Goal: Task Accomplishment & Management: Manage account settings

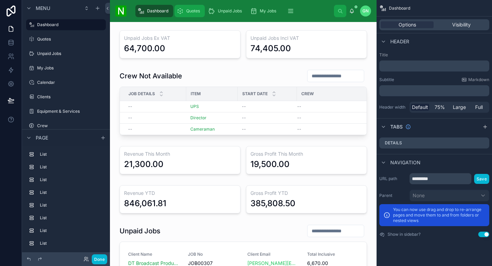
click at [183, 10] on div "Quotes" at bounding box center [190, 10] width 26 height 11
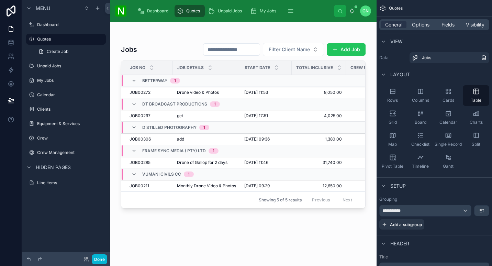
click at [216, 91] on div at bounding box center [243, 140] width 267 height 236
click at [191, 161] on span "Drone of Gallop for 2 days" at bounding box center [202, 162] width 51 height 5
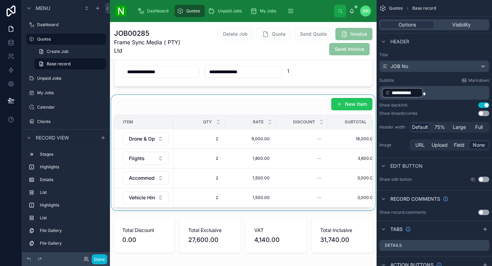
scroll to position [144, 0]
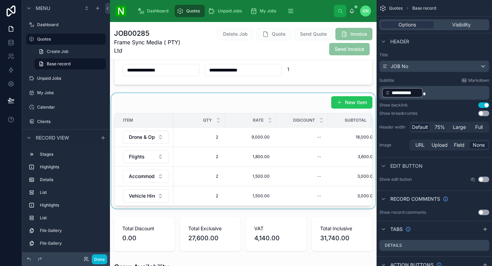
click at [285, 101] on div at bounding box center [243, 150] width 267 height 115
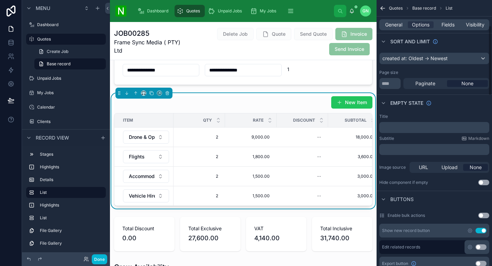
scroll to position [97, 0]
click at [483, 231] on button "Use setting" at bounding box center [481, 229] width 11 height 5
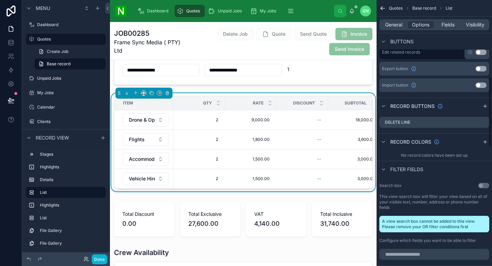
scroll to position [291, 0]
click at [483, 122] on icon "scrollable content" at bounding box center [483, 122] width 5 height 5
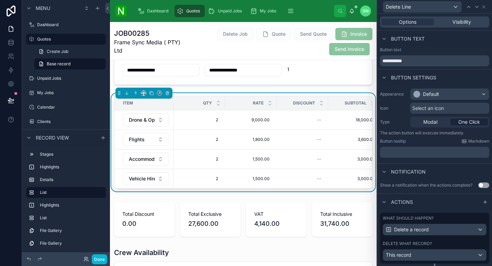
scroll to position [18, 0]
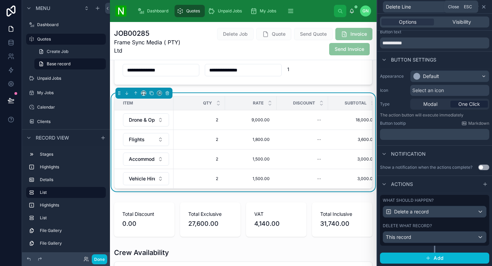
click at [484, 9] on icon at bounding box center [483, 6] width 5 height 5
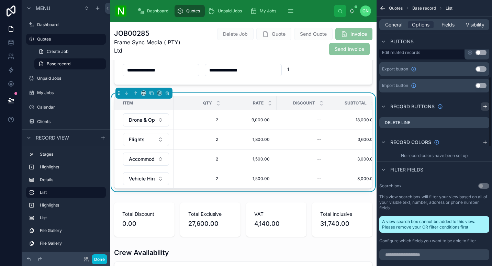
click at [485, 105] on icon "scrollable content" at bounding box center [485, 106] width 0 height 3
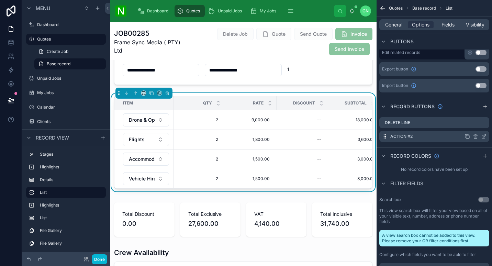
click at [485, 136] on icon "scrollable content" at bounding box center [483, 136] width 5 height 5
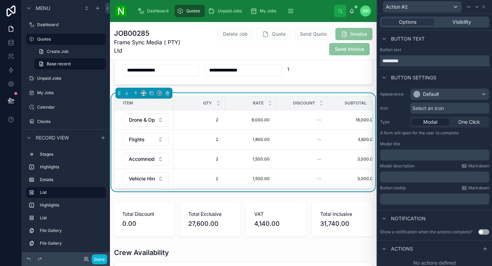
drag, startPoint x: 410, startPoint y: 62, endPoint x: 384, endPoint y: 61, distance: 25.1
click at [384, 61] on input "*********" at bounding box center [434, 60] width 109 height 11
type input "********"
click at [462, 119] on span "One Click" at bounding box center [469, 122] width 22 height 7
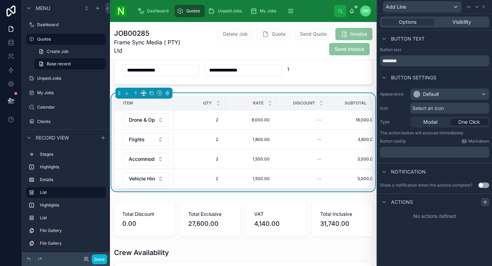
click at [485, 202] on icon at bounding box center [484, 201] width 5 height 5
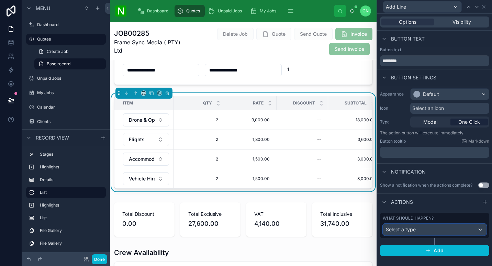
click at [452, 231] on div "Select a type" at bounding box center [434, 229] width 103 height 11
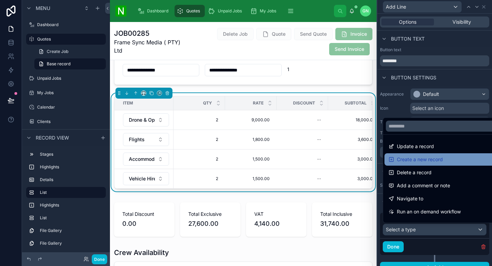
click at [468, 159] on div "Create a new record" at bounding box center [443, 159] width 108 height 8
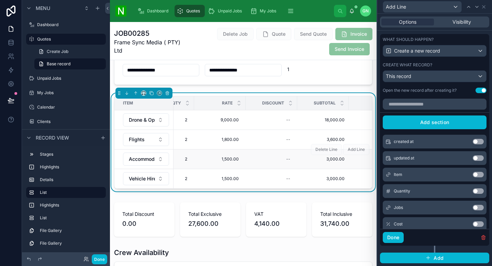
scroll to position [0, 0]
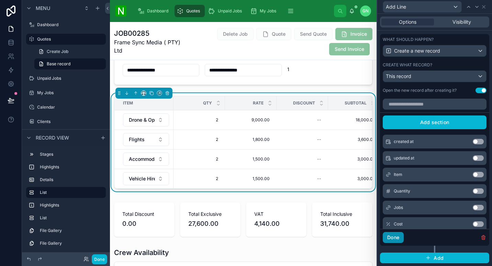
click at [390, 238] on button "Done" at bounding box center [393, 237] width 21 height 11
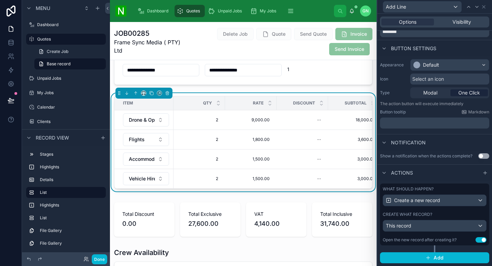
scroll to position [29, 0]
click at [97, 260] on button "Done" at bounding box center [99, 259] width 15 height 10
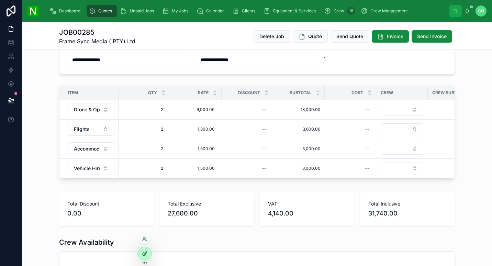
click at [144, 258] on div at bounding box center [145, 253] width 14 height 13
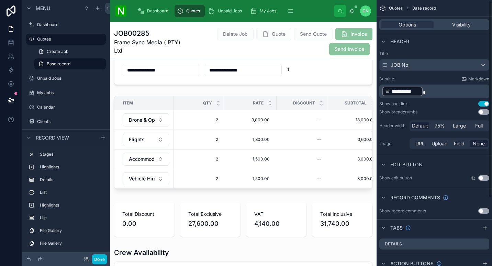
scroll to position [0, 0]
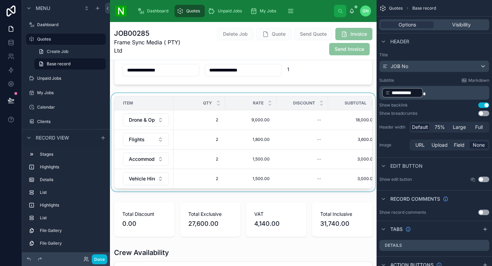
click at [296, 96] on div at bounding box center [243, 143] width 267 height 101
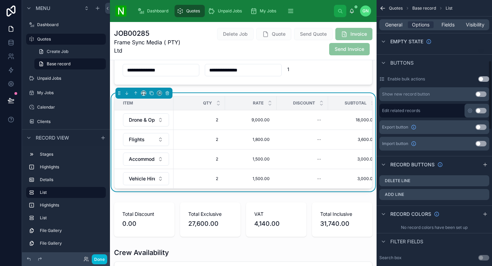
scroll to position [234, 0]
click at [484, 194] on icon "scrollable content" at bounding box center [484, 193] width 3 height 3
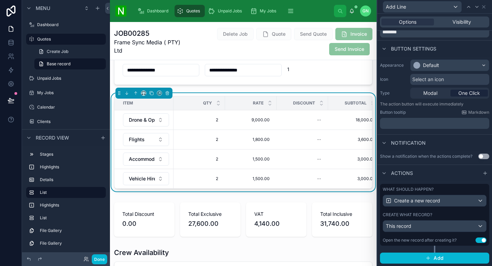
scroll to position [29, 0]
click at [459, 215] on div "Create what record?" at bounding box center [435, 214] width 104 height 5
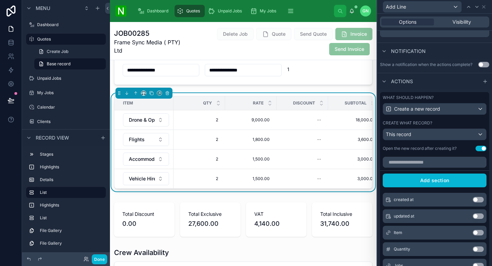
scroll to position [121, 0]
click at [473, 247] on button "Use setting" at bounding box center [478, 248] width 11 height 5
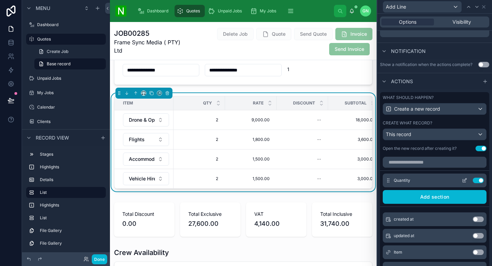
click at [462, 180] on icon at bounding box center [464, 180] width 5 height 5
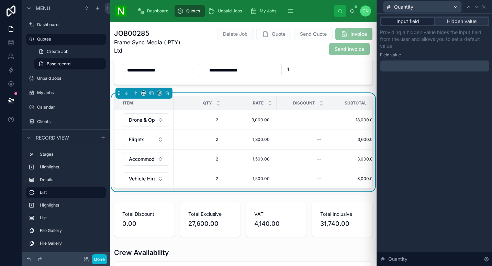
click at [414, 22] on span "Input field" at bounding box center [407, 21] width 23 height 7
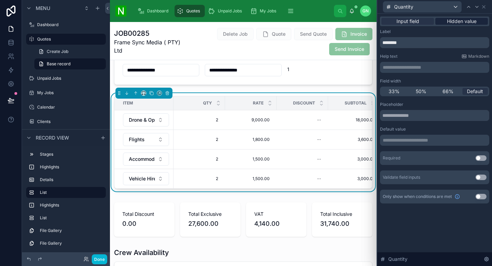
click at [466, 21] on span "Hidden value" at bounding box center [462, 21] width 30 height 7
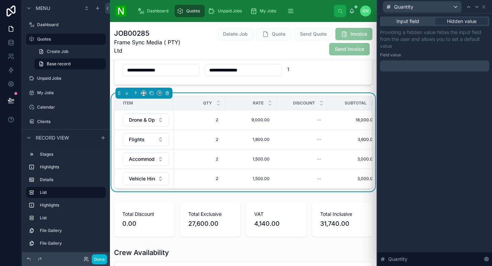
click at [441, 63] on p "﻿" at bounding box center [435, 66] width 105 height 7
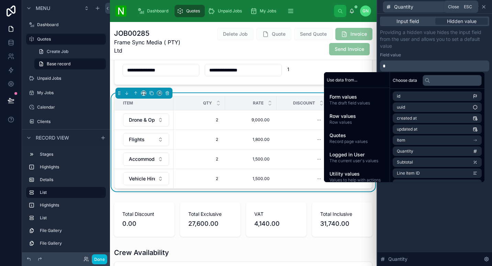
click at [484, 7] on icon at bounding box center [483, 6] width 3 height 3
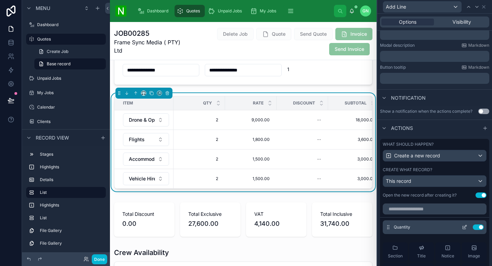
click at [473, 226] on button "Use setting" at bounding box center [478, 226] width 11 height 5
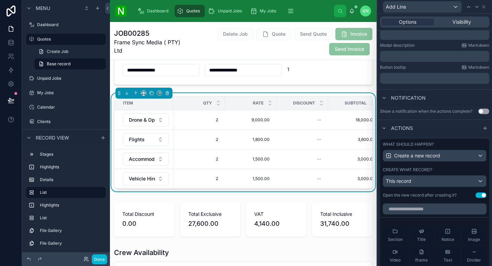
click at [476, 194] on button "Use setting" at bounding box center [481, 194] width 11 height 5
click at [101, 263] on button "Done" at bounding box center [99, 259] width 15 height 10
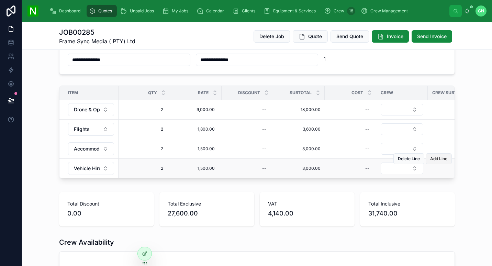
click at [431, 160] on span "Add Line" at bounding box center [438, 158] width 17 height 5
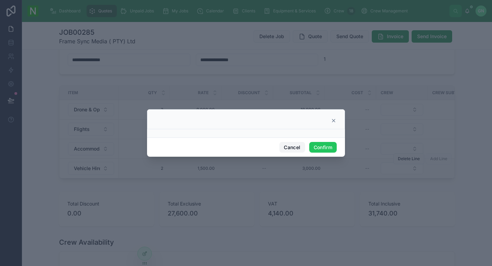
click at [295, 147] on button "Cancel" at bounding box center [291, 147] width 25 height 11
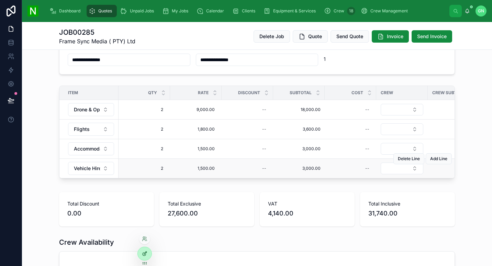
click at [150, 252] on div at bounding box center [145, 253] width 14 height 13
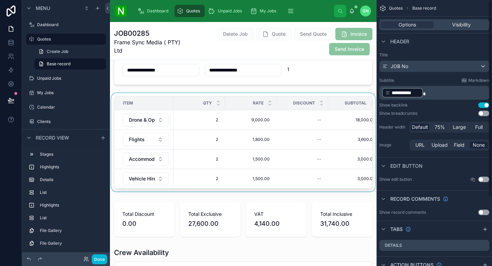
click at [335, 95] on div at bounding box center [243, 143] width 267 height 101
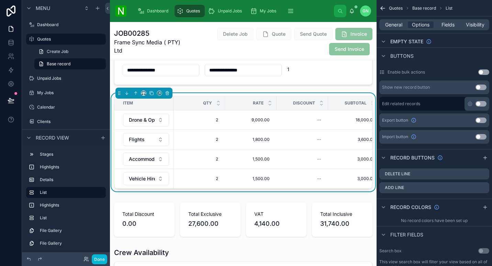
scroll to position [241, 0]
click at [485, 187] on icon "scrollable content" at bounding box center [483, 186] width 5 height 5
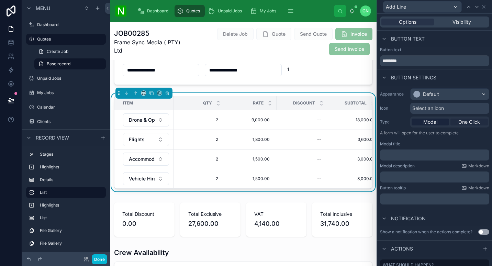
click at [468, 119] on span "One Click" at bounding box center [469, 122] width 22 height 7
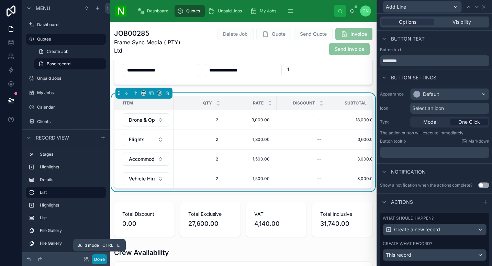
click at [99, 257] on button "Done" at bounding box center [99, 259] width 15 height 10
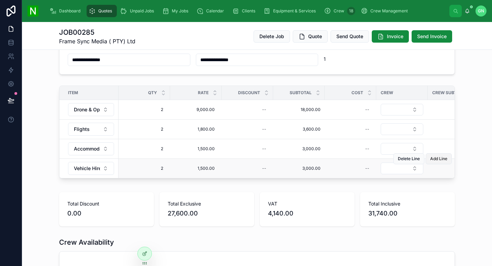
click at [438, 161] on button "Add Line" at bounding box center [439, 158] width 26 height 11
click at [144, 258] on div at bounding box center [145, 253] width 14 height 13
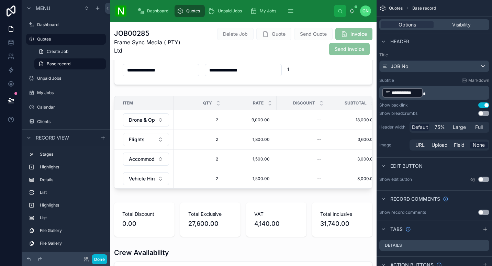
click at [341, 93] on div "**********" at bounding box center [243, 212] width 267 height 576
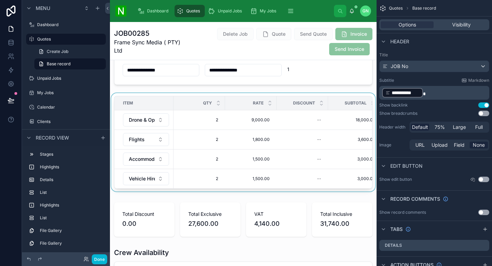
click at [341, 96] on th "Subtotal" at bounding box center [354, 103] width 52 height 14
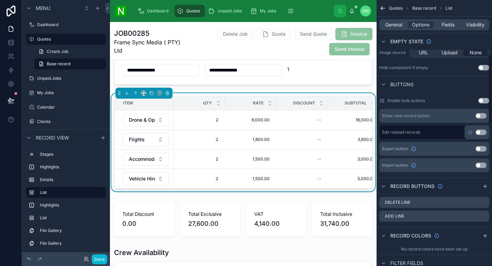
scroll to position [212, 0]
click at [485, 216] on icon "scrollable content" at bounding box center [483, 215] width 5 height 5
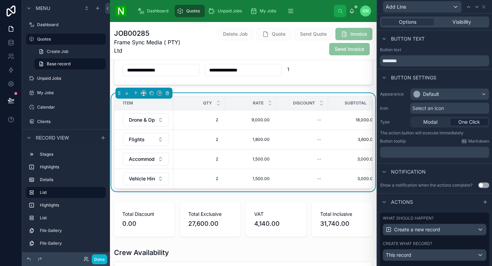
scroll to position [29, 0]
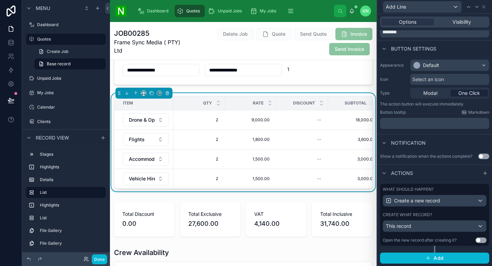
click at [450, 215] on div "Create what record?" at bounding box center [435, 214] width 104 height 5
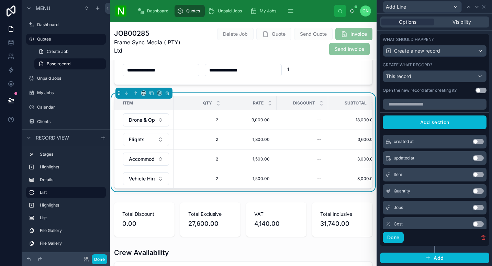
scroll to position [178, 0]
click at [473, 206] on button "Use setting" at bounding box center [478, 207] width 11 height 5
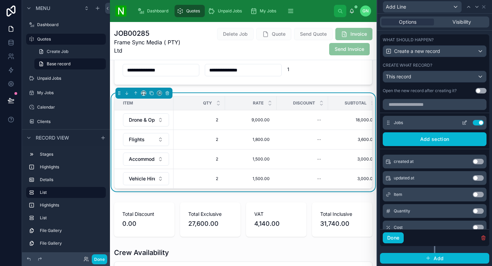
click at [466, 122] on icon at bounding box center [466, 121] width 1 height 1
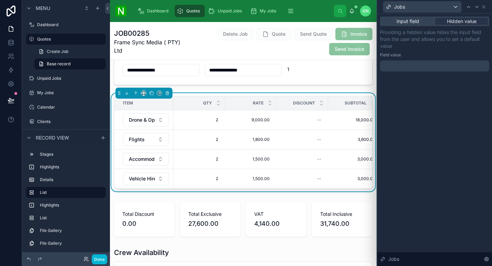
click at [447, 64] on div at bounding box center [434, 65] width 109 height 11
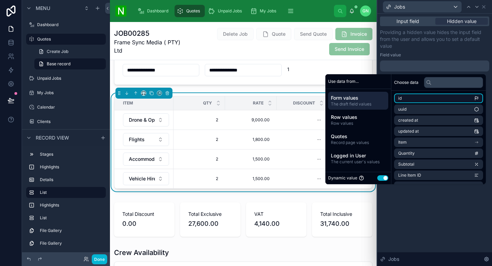
click at [430, 97] on li "id" at bounding box center [438, 98] width 89 height 10
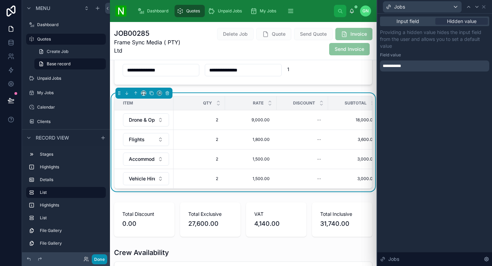
click at [101, 256] on button "Done" at bounding box center [99, 259] width 15 height 10
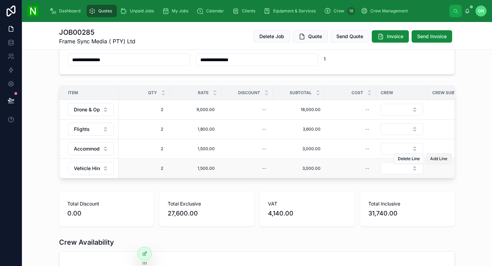
click at [441, 160] on span "Add Line" at bounding box center [438, 158] width 17 height 5
click at [147, 253] on icon at bounding box center [144, 253] width 5 height 5
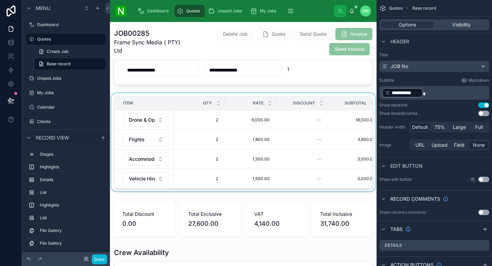
click at [328, 95] on div at bounding box center [243, 143] width 267 height 101
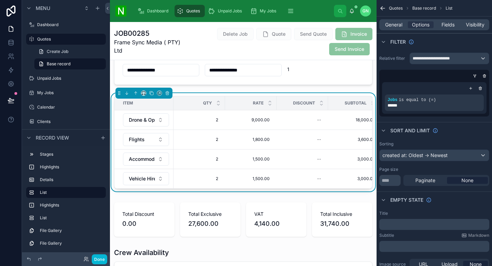
click at [472, 132] on div "Sort And Limit" at bounding box center [434, 130] width 115 height 16
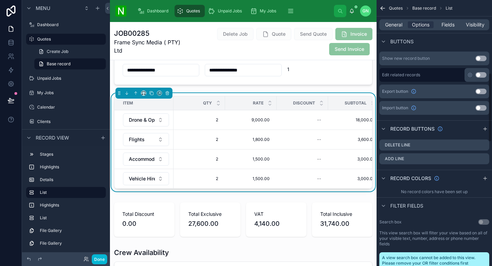
scroll to position [281, 0]
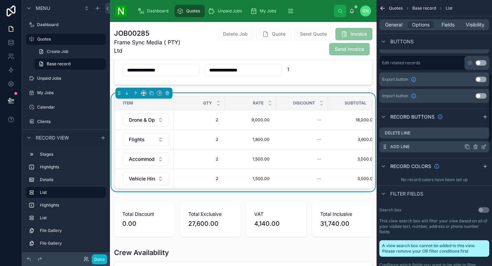
click at [481, 143] on div "Add Line" at bounding box center [434, 146] width 110 height 11
click at [481, 144] on div "Add Line" at bounding box center [434, 146] width 110 height 11
click at [484, 146] on icon "scrollable content" at bounding box center [484, 146] width 3 height 3
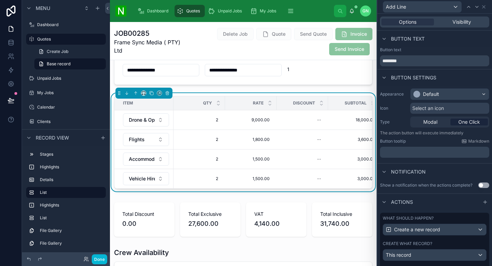
scroll to position [29, 0]
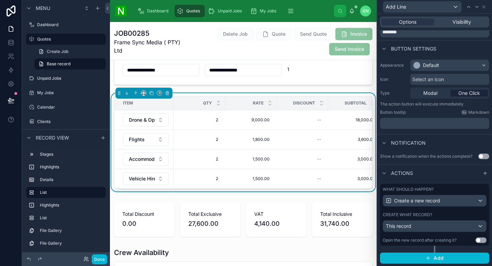
click at [451, 214] on div "Create what record?" at bounding box center [435, 214] width 104 height 5
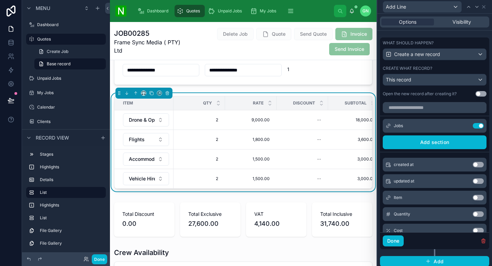
scroll to position [175, 0]
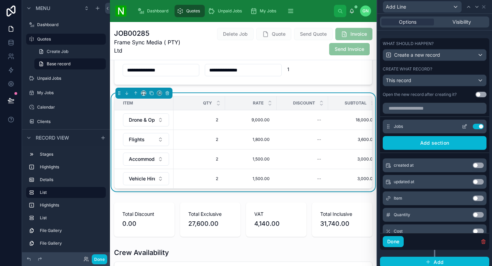
click at [462, 125] on icon at bounding box center [464, 126] width 5 height 5
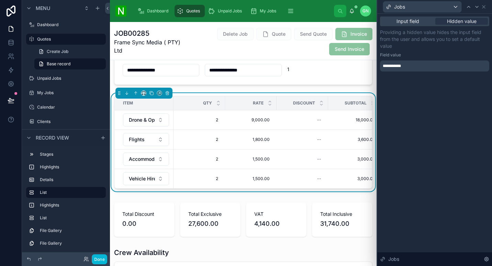
click at [421, 68] on div "**********" at bounding box center [434, 65] width 109 height 11
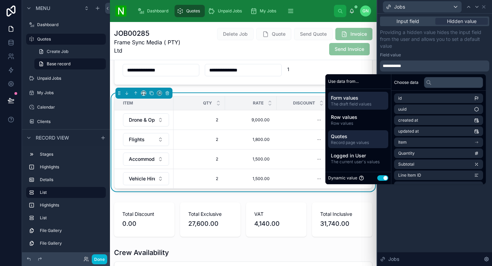
click at [359, 140] on span "Record page values" at bounding box center [358, 142] width 55 height 5
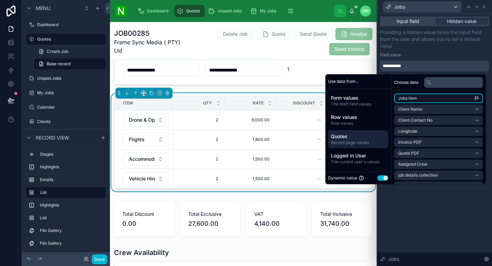
click at [435, 101] on li "Jobs item" at bounding box center [438, 98] width 89 height 10
click at [105, 257] on button "Done" at bounding box center [99, 259] width 15 height 10
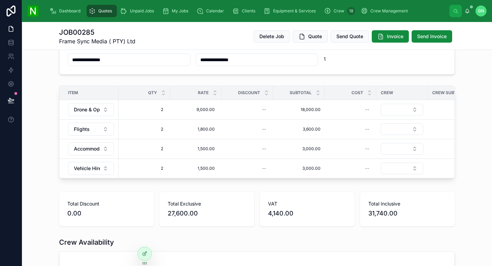
click at [0, 0] on span "Add Line" at bounding box center [0, 0] width 0 height 0
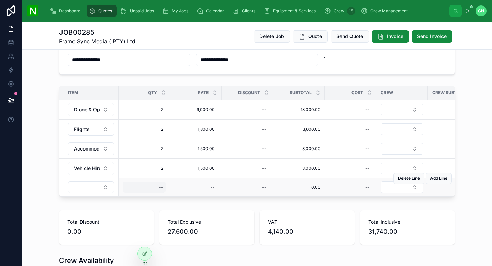
click at [152, 190] on div "--" at bounding box center [144, 187] width 43 height 11
click at [231, 197] on icon "button" at bounding box center [231, 196] width 3 height 3
click at [144, 255] on icon at bounding box center [144, 253] width 5 height 5
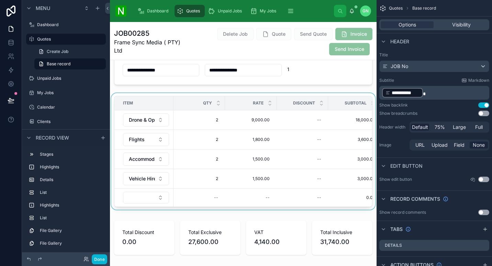
click at [262, 188] on div at bounding box center [243, 152] width 267 height 119
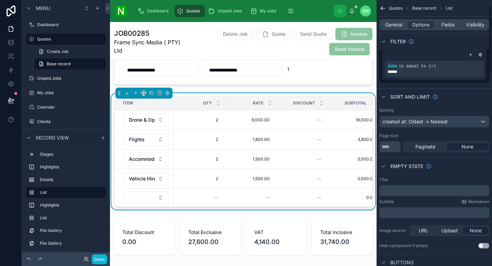
scroll to position [0, 0]
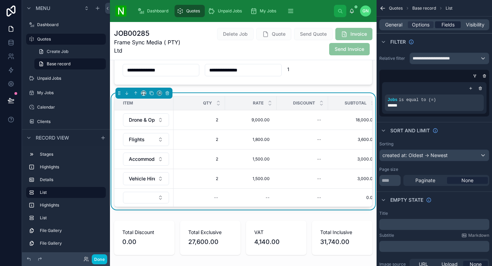
click at [446, 25] on span "Fields" at bounding box center [447, 24] width 13 height 7
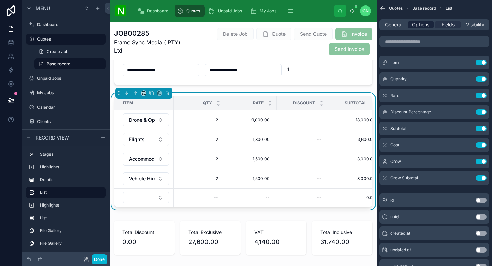
click at [421, 24] on span "Options" at bounding box center [421, 24] width 18 height 7
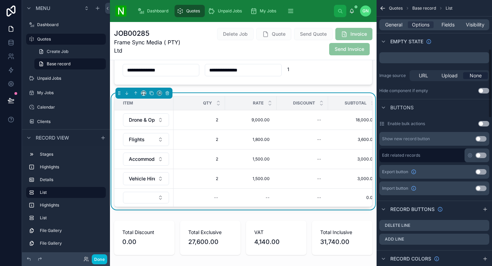
scroll to position [189, 0]
click at [485, 239] on icon "scrollable content" at bounding box center [483, 238] width 5 height 5
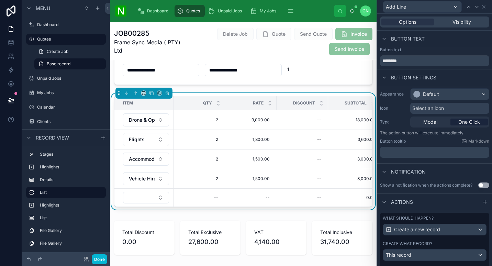
scroll to position [29, 0]
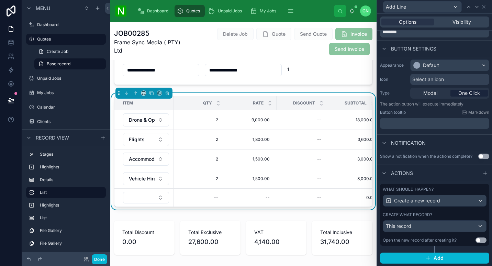
click at [439, 212] on div "Create what record?" at bounding box center [435, 214] width 104 height 5
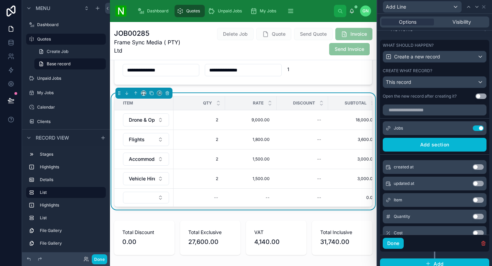
scroll to position [173, 0]
click at [473, 216] on button "Use setting" at bounding box center [478, 216] width 11 height 5
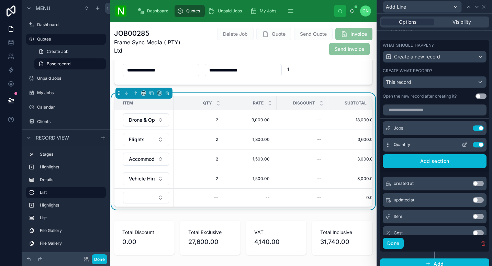
click at [463, 146] on icon at bounding box center [464, 145] width 3 height 3
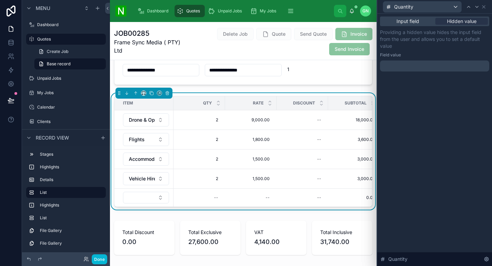
click at [467, 68] on p "﻿" at bounding box center [435, 66] width 105 height 7
click at [461, 47] on p "Providing a hidden value hides the input field from the user and allows you to …" at bounding box center [434, 39] width 109 height 21
click at [97, 258] on button "Done" at bounding box center [99, 259] width 15 height 10
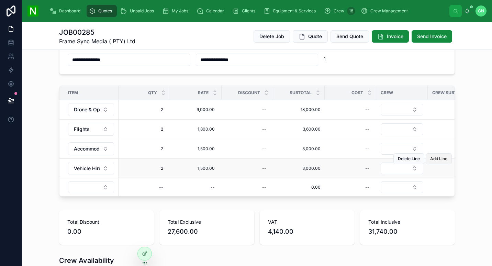
click at [441, 163] on button "Add Line" at bounding box center [439, 158] width 26 height 11
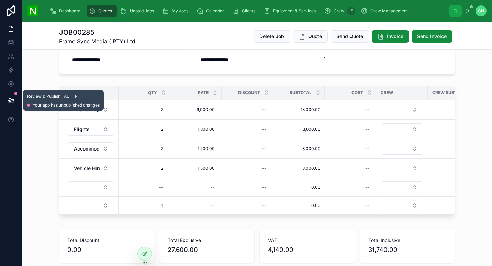
click at [14, 98] on button at bounding box center [10, 100] width 15 height 19
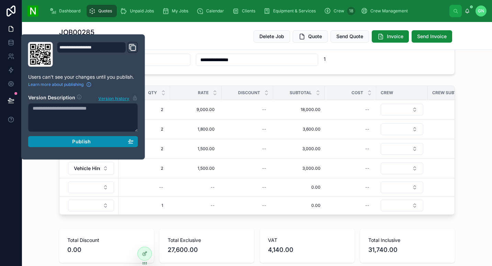
click at [65, 144] on button "Publish" at bounding box center [83, 141] width 110 height 11
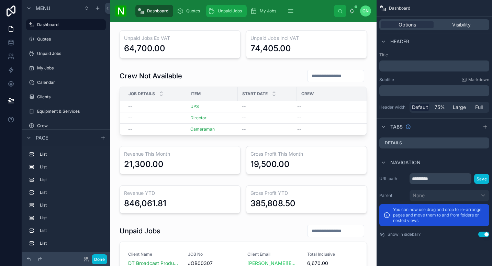
click at [230, 7] on div "Unpaid Jobs" at bounding box center [226, 10] width 36 height 11
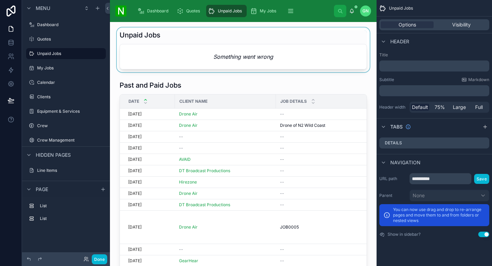
click at [264, 41] on div at bounding box center [243, 49] width 256 height 45
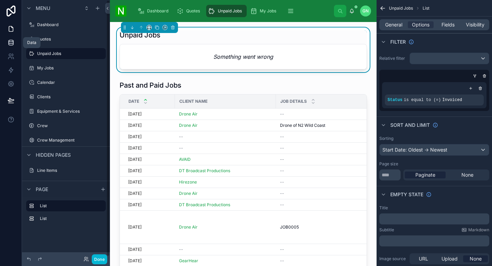
click at [6, 47] on link at bounding box center [11, 43] width 22 height 14
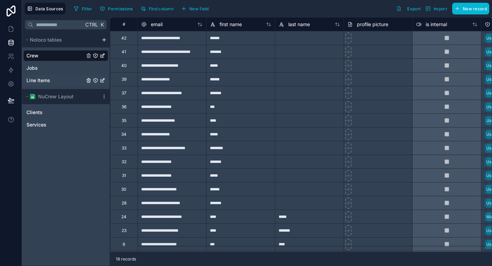
click at [44, 80] on span "Line Items" at bounding box center [38, 80] width 24 height 7
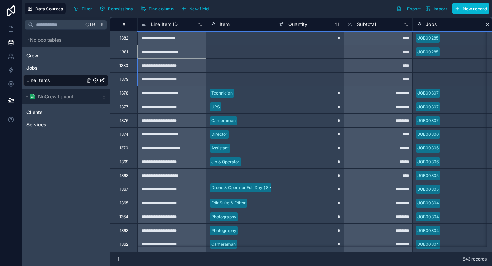
drag, startPoint x: 122, startPoint y: 52, endPoint x: 121, endPoint y: 78, distance: 25.8
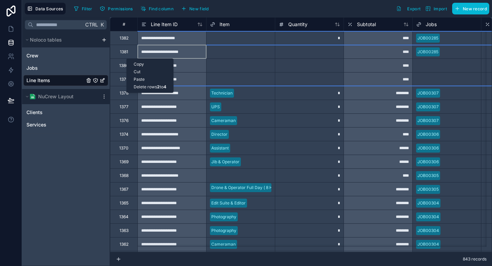
click at [145, 86] on div "Delete rows 2 to 4" at bounding box center [150, 87] width 46 height 8
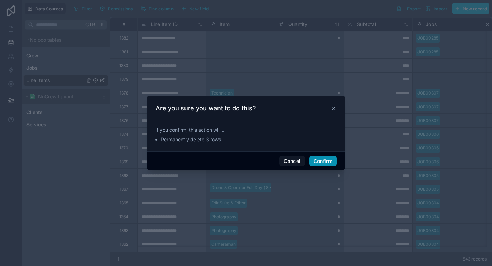
click at [332, 158] on button "Confirm" at bounding box center [322, 161] width 27 height 11
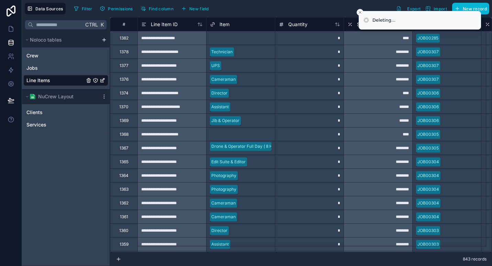
click at [180, 41] on div "**********" at bounding box center [171, 38] width 69 height 14
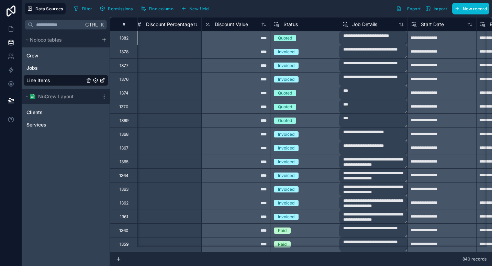
scroll to position [0, 624]
click at [243, 54] on div "****" at bounding box center [235, 52] width 69 height 14
click at [13, 27] on icon at bounding box center [11, 28] width 7 height 7
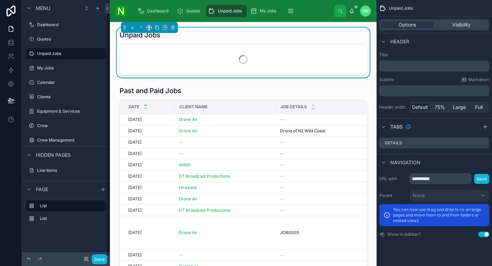
click at [325, 37] on div "Unpaid Jobs" at bounding box center [243, 35] width 247 height 10
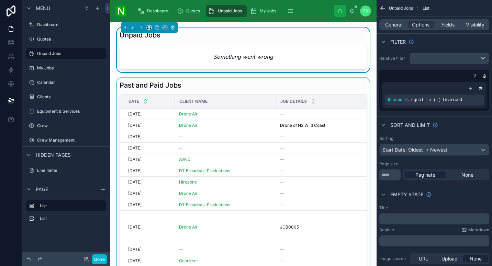
click at [303, 84] on div at bounding box center [243, 188] width 256 height 220
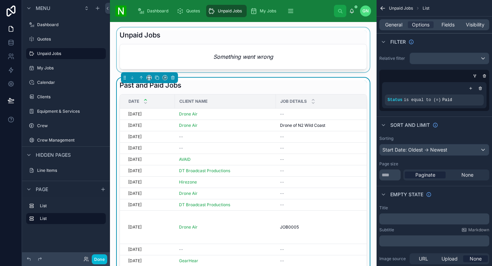
click at [312, 41] on div at bounding box center [243, 49] width 256 height 45
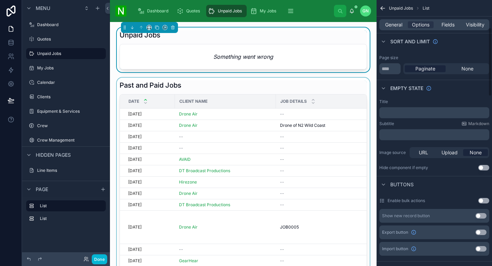
scroll to position [106, 0]
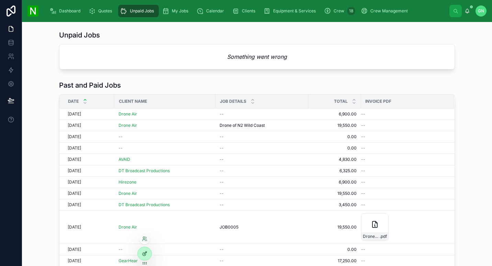
click at [146, 248] on div at bounding box center [145, 253] width 14 height 13
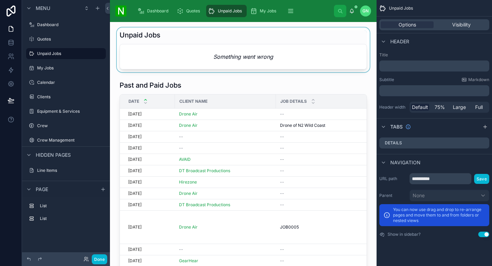
click at [178, 41] on div at bounding box center [243, 49] width 256 height 45
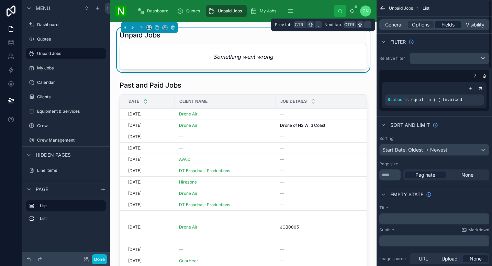
click at [449, 25] on span "Fields" at bounding box center [447, 24] width 13 height 7
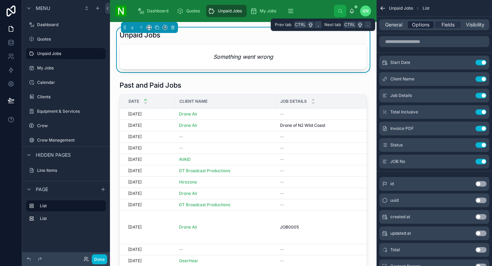
click at [414, 24] on span "Options" at bounding box center [421, 24] width 18 height 7
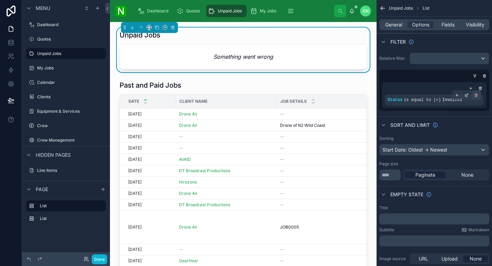
click at [479, 94] on div "scrollable content" at bounding box center [476, 95] width 10 height 10
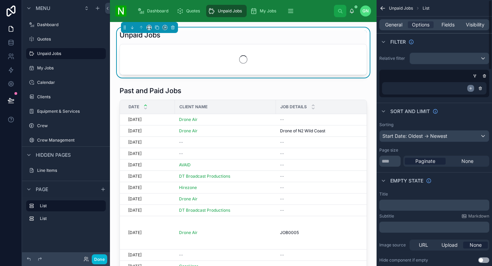
click at [473, 90] on div "scrollable content" at bounding box center [470, 88] width 7 height 7
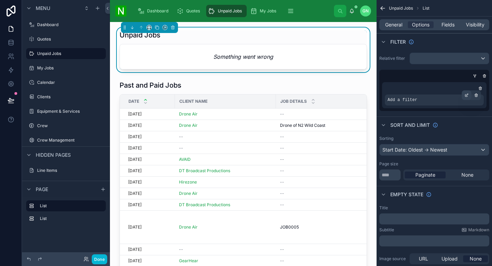
click at [467, 94] on icon "scrollable content" at bounding box center [467, 95] width 4 height 4
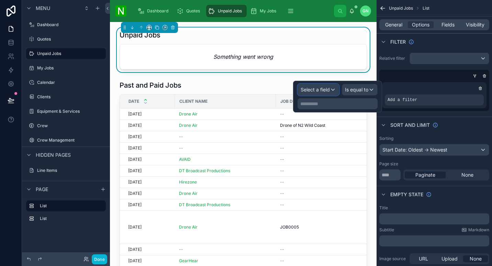
click at [329, 90] on span "Select a field" at bounding box center [315, 90] width 29 height 6
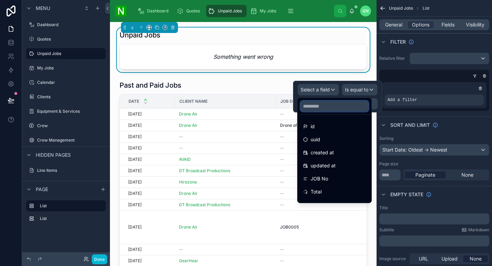
click at [324, 103] on input "text" at bounding box center [334, 106] width 68 height 11
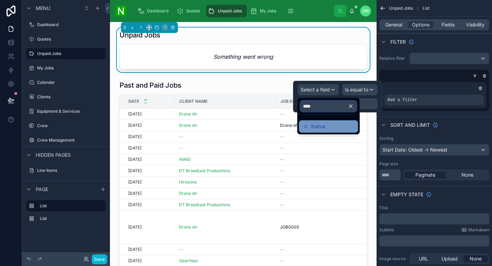
type input "****"
click at [323, 132] on div "Status" at bounding box center [328, 126] width 59 height 12
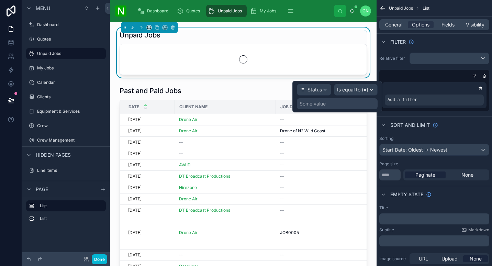
click at [352, 106] on div "Some value" at bounding box center [337, 103] width 81 height 11
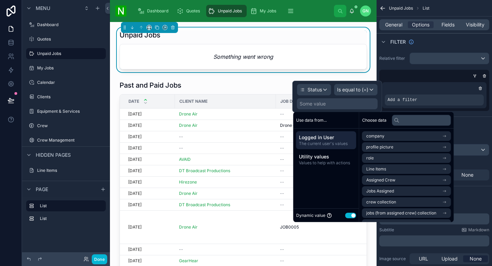
click at [349, 215] on button "Use setting" at bounding box center [350, 215] width 11 height 5
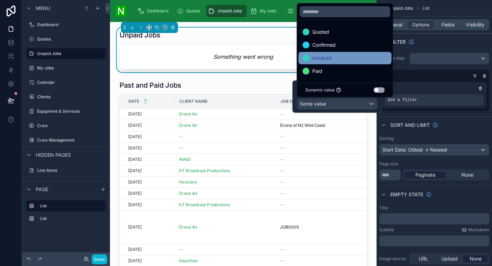
click at [333, 56] on div "Invoiced" at bounding box center [345, 58] width 85 height 8
click at [238, 38] on div "Unpaid Jobs" at bounding box center [243, 35] width 247 height 10
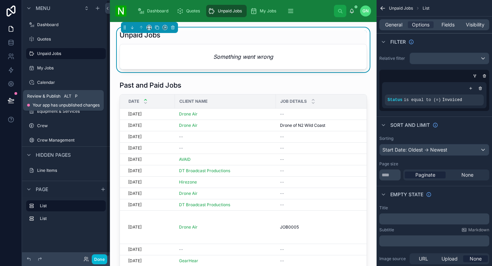
click at [8, 99] on icon at bounding box center [11, 100] width 7 height 7
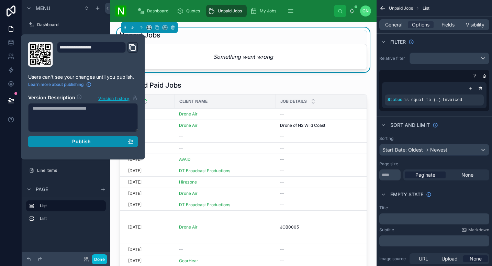
drag, startPoint x: 72, startPoint y: 139, endPoint x: 109, endPoint y: 145, distance: 37.3
click at [109, 145] on button "Publish" at bounding box center [83, 141] width 110 height 11
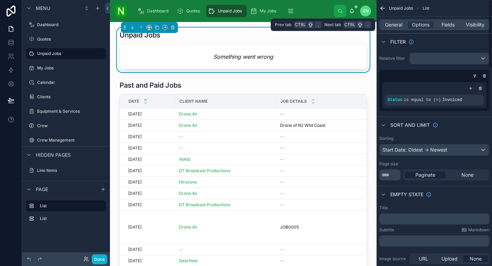
click at [405, 17] on div "General Options Fields Visibility" at bounding box center [434, 24] width 115 height 16
click at [399, 25] on span "General" at bounding box center [393, 24] width 17 height 7
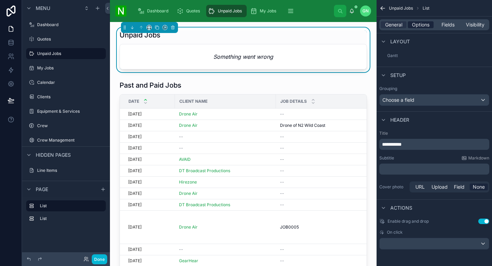
click at [421, 25] on span "Options" at bounding box center [421, 24] width 18 height 7
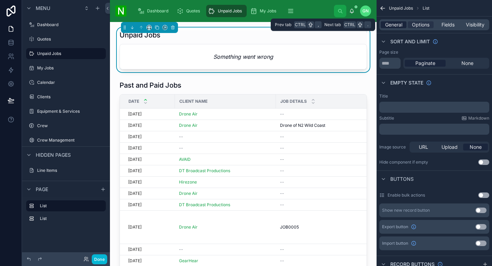
click at [394, 24] on span "General" at bounding box center [393, 24] width 17 height 7
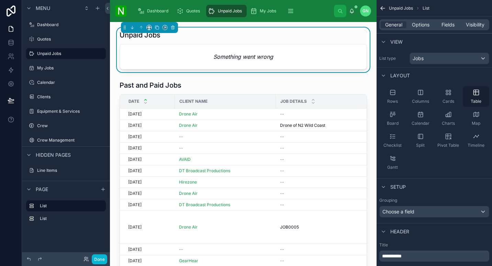
click at [475, 99] on span "Table" at bounding box center [476, 101] width 11 height 5
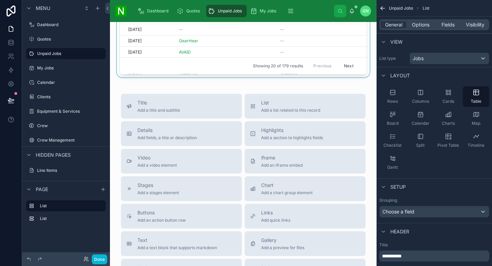
scroll to position [238, 0]
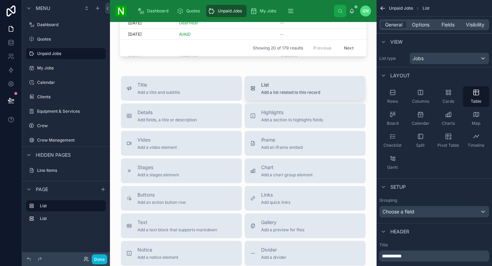
click at [286, 92] on span "Add a list related to this record" at bounding box center [290, 92] width 59 height 5
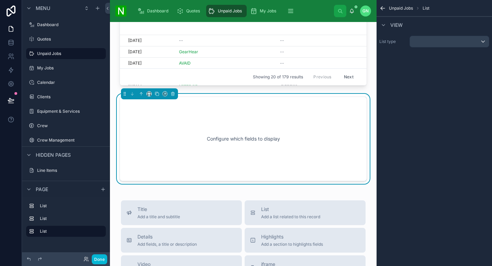
scroll to position [203, 0]
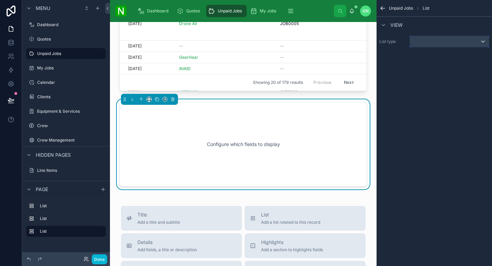
click at [445, 38] on div "scrollable content" at bounding box center [449, 41] width 79 height 11
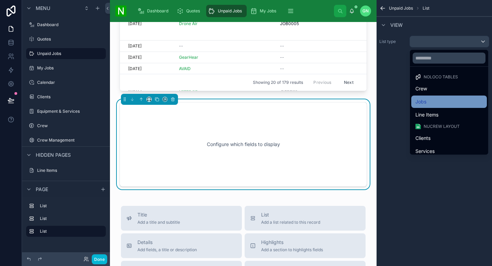
click at [439, 103] on div "Jobs" at bounding box center [448, 102] width 67 height 8
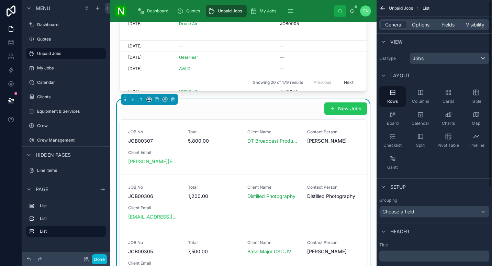
scroll to position [198, 0]
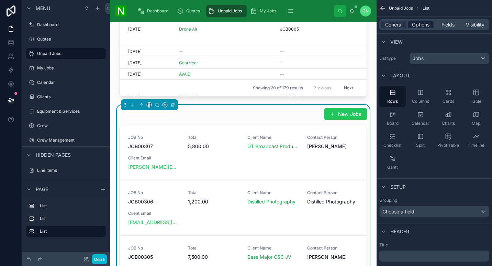
click at [418, 26] on span "Options" at bounding box center [421, 24] width 18 height 7
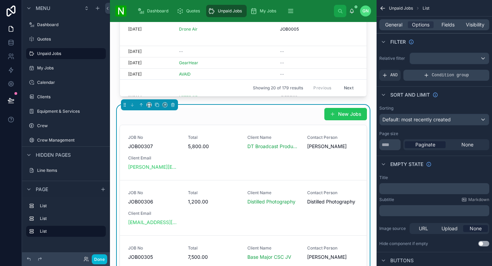
click at [455, 76] on span "Condition group" at bounding box center [450, 74] width 37 height 5
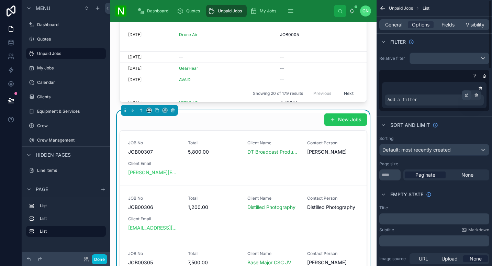
click at [469, 95] on div "scrollable content" at bounding box center [467, 95] width 10 height 10
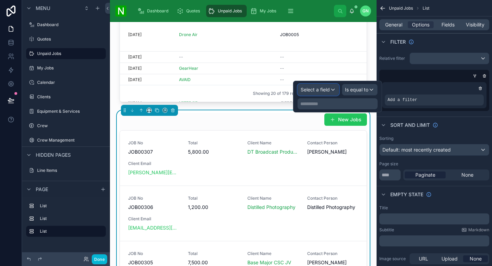
click at [324, 90] on span "Select a field" at bounding box center [315, 90] width 29 height 6
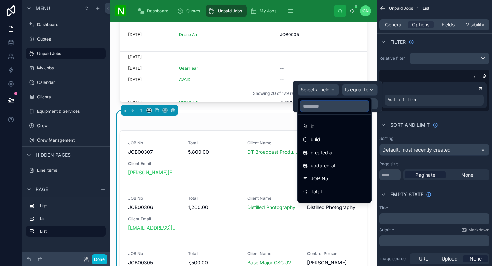
click at [324, 107] on input "text" at bounding box center [334, 106] width 68 height 11
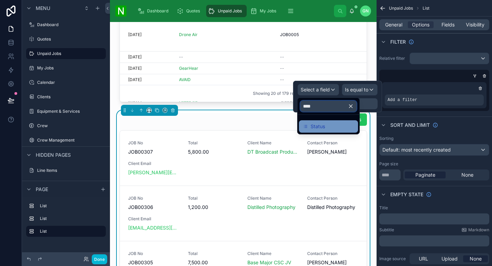
type input "****"
click at [319, 127] on span "Status" at bounding box center [318, 126] width 14 height 8
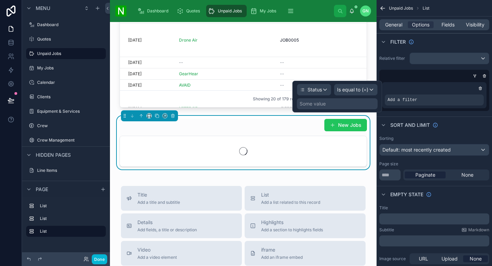
click at [349, 104] on div "Some value" at bounding box center [337, 103] width 81 height 11
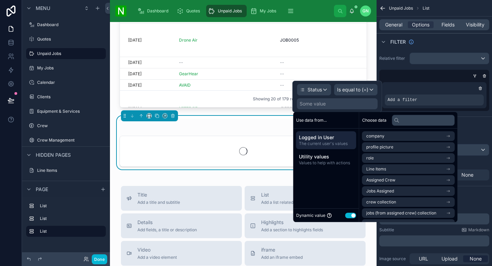
scroll to position [187, 0]
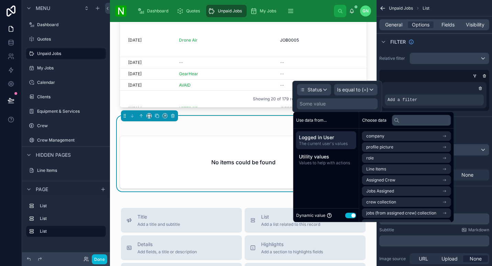
click at [350, 215] on button "Use setting" at bounding box center [350, 215] width 11 height 5
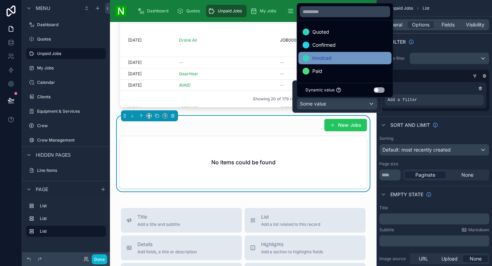
click at [350, 53] on div "Invoiced" at bounding box center [345, 58] width 93 height 12
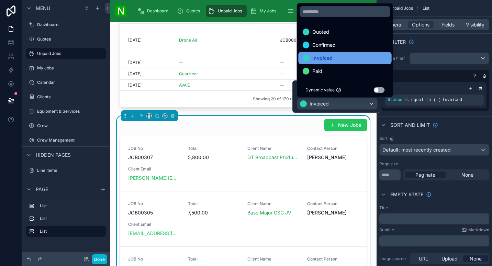
scroll to position [181, 0]
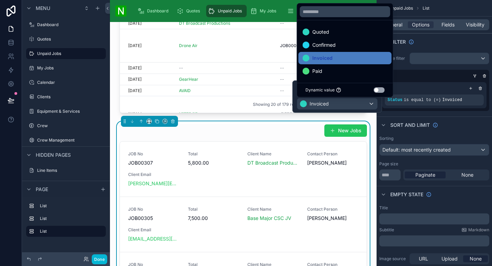
click at [246, 131] on div "New Jobs" at bounding box center [243, 130] width 247 height 13
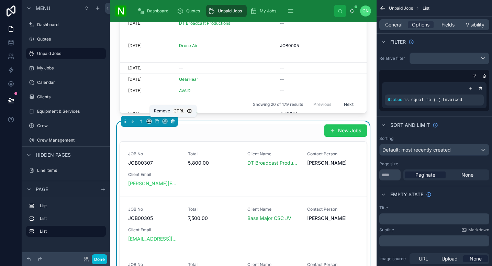
click at [173, 120] on icon at bounding box center [172, 121] width 5 height 5
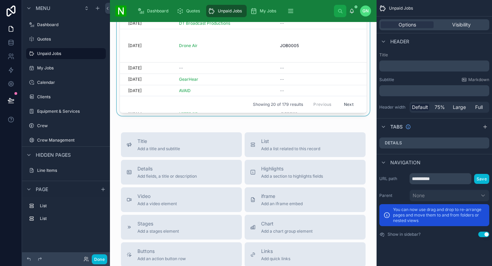
scroll to position [0, 0]
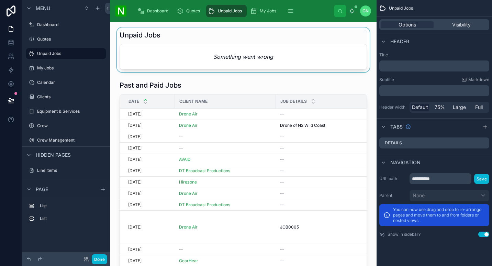
click at [258, 56] on div at bounding box center [243, 49] width 256 height 45
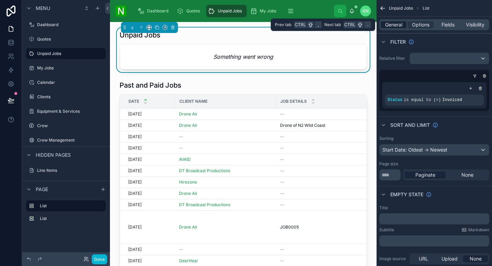
click at [395, 22] on span "General" at bounding box center [393, 24] width 17 height 7
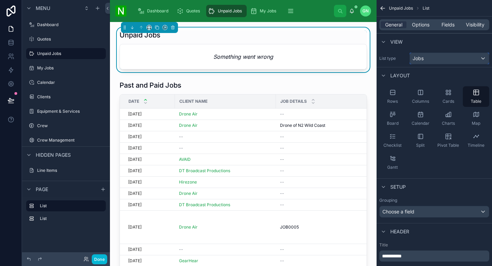
click at [457, 61] on div "Jobs" at bounding box center [449, 58] width 79 height 11
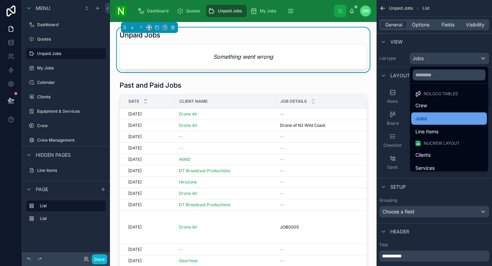
click at [438, 120] on div "Jobs" at bounding box center [448, 118] width 67 height 8
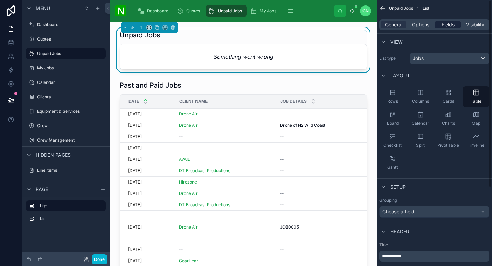
click at [447, 23] on span "Fields" at bounding box center [447, 24] width 13 height 7
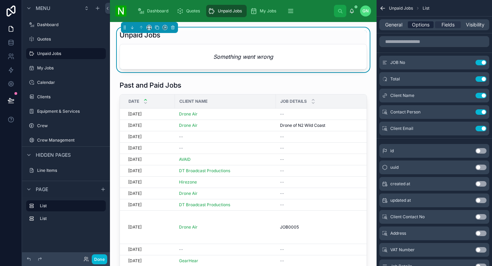
click at [420, 23] on span "Options" at bounding box center [421, 24] width 18 height 7
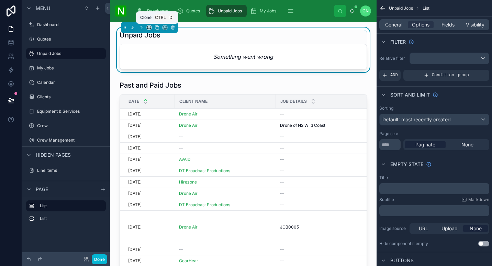
click at [155, 28] on icon at bounding box center [156, 27] width 3 height 3
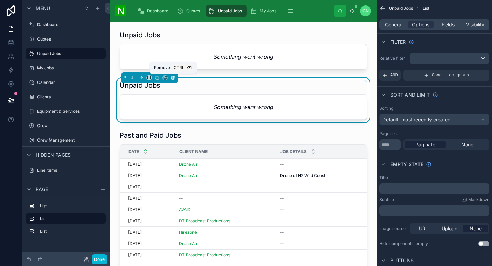
click at [174, 77] on icon at bounding box center [172, 77] width 3 height 0
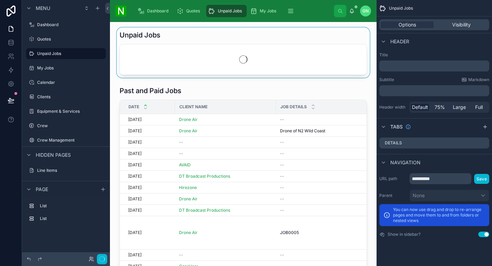
click at [211, 38] on div at bounding box center [243, 52] width 256 height 50
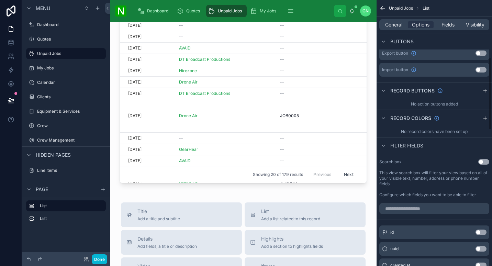
scroll to position [211, 0]
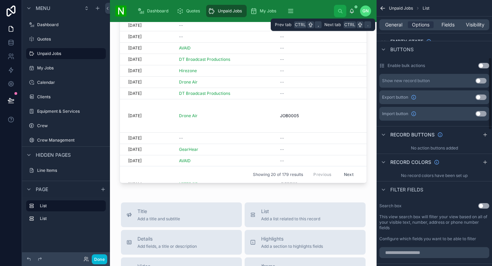
click at [444, 31] on div "General Options Fields Visibility" at bounding box center [434, 24] width 115 height 16
click at [446, 24] on span "Fields" at bounding box center [447, 24] width 13 height 7
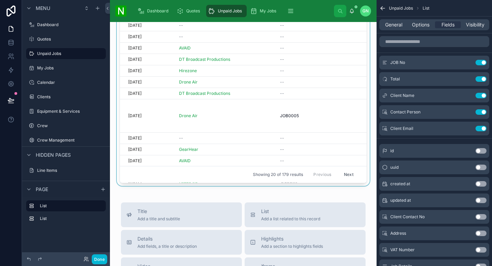
scroll to position [0, 0]
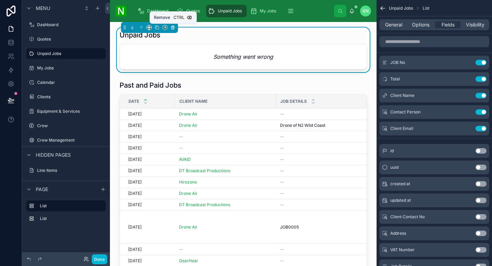
click at [173, 26] on icon at bounding box center [172, 27] width 5 height 5
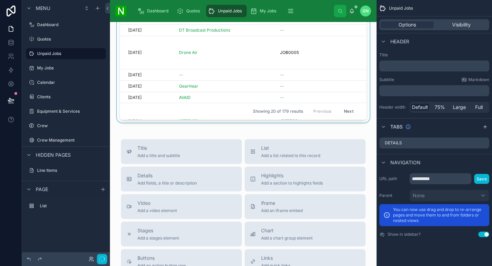
scroll to position [124, 0]
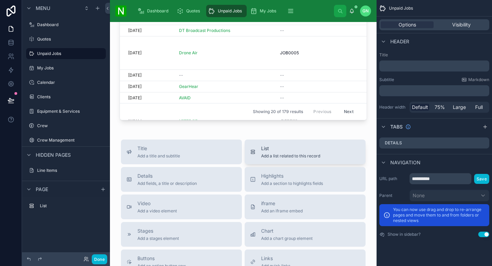
click at [286, 159] on button "List Add a list related to this record" at bounding box center [305, 151] width 121 height 25
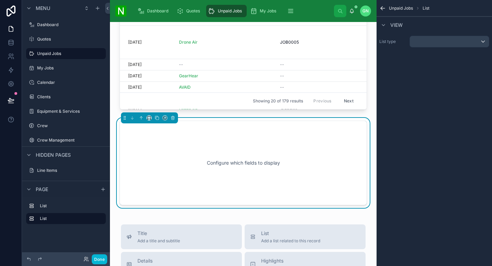
scroll to position [153, 0]
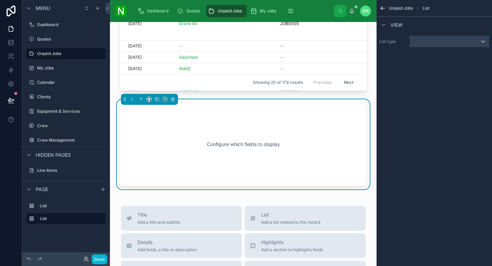
click at [446, 43] on div "scrollable content" at bounding box center [449, 41] width 79 height 11
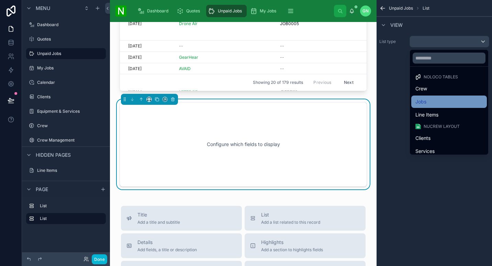
click at [439, 103] on div "Jobs" at bounding box center [448, 102] width 67 height 8
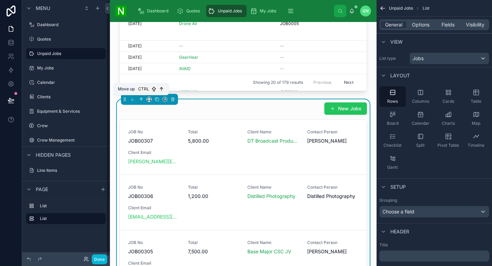
click at [142, 100] on icon at bounding box center [141, 99] width 5 height 5
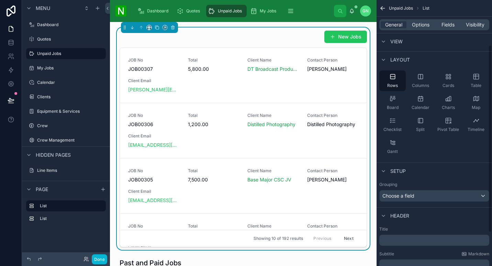
scroll to position [0, 0]
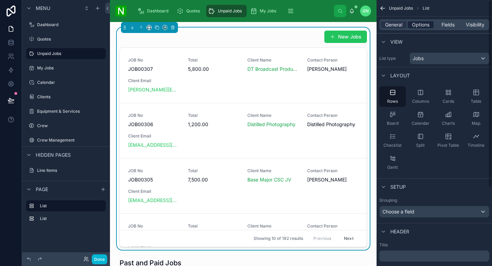
click at [420, 27] on span "Options" at bounding box center [421, 24] width 18 height 7
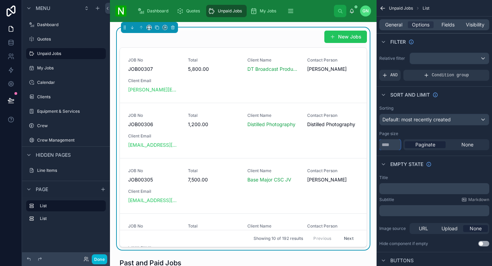
drag, startPoint x: 388, startPoint y: 144, endPoint x: 378, endPoint y: 143, distance: 10.7
click at [378, 143] on div "Sorting Default: most recently created Page size ** Paginate None" at bounding box center [434, 128] width 115 height 50
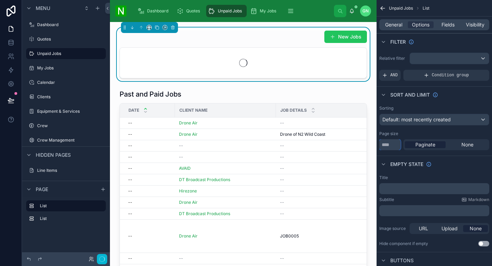
type input "**"
click at [450, 162] on div "Empty state" at bounding box center [434, 164] width 115 height 16
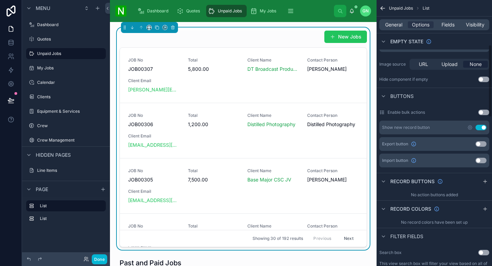
scroll to position [164, 0]
click at [482, 128] on button "Use setting" at bounding box center [481, 127] width 11 height 5
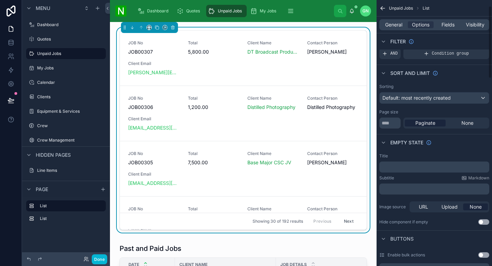
scroll to position [0, 0]
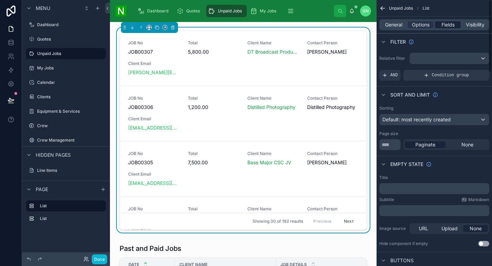
click at [450, 24] on span "Fields" at bounding box center [447, 24] width 13 height 7
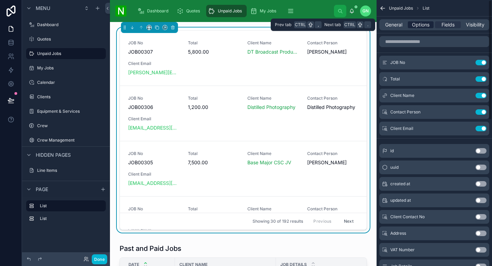
click at [416, 23] on span "Options" at bounding box center [421, 24] width 18 height 7
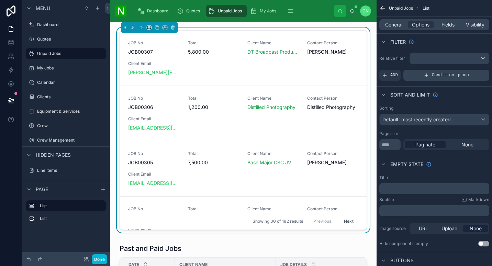
click at [457, 75] on span "Condition group" at bounding box center [450, 74] width 37 height 5
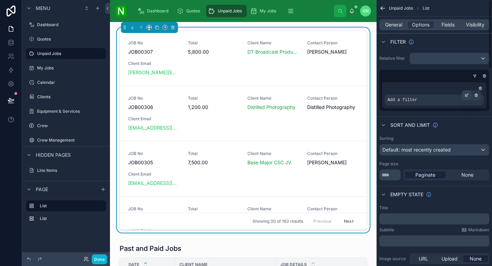
click at [468, 96] on icon "scrollable content" at bounding box center [467, 95] width 4 height 4
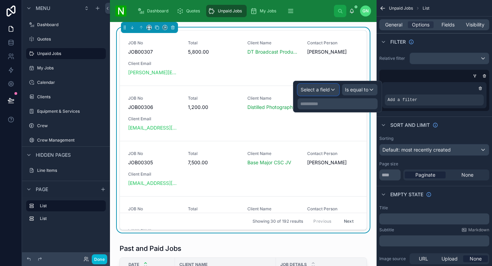
click at [332, 90] on div "Select a field" at bounding box center [318, 89] width 41 height 11
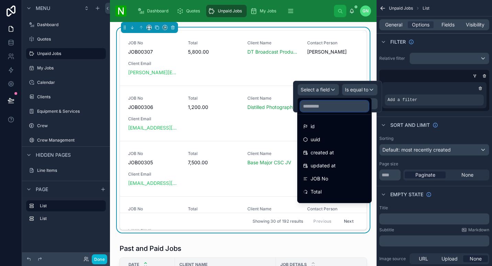
click at [327, 102] on input "text" at bounding box center [334, 106] width 68 height 11
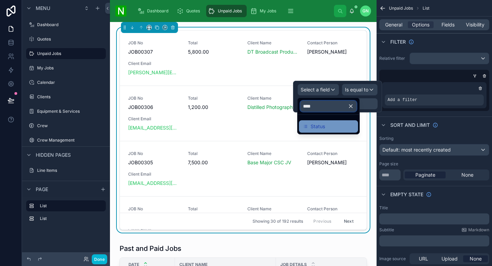
type input "****"
click at [320, 126] on span "Status" at bounding box center [318, 126] width 14 height 8
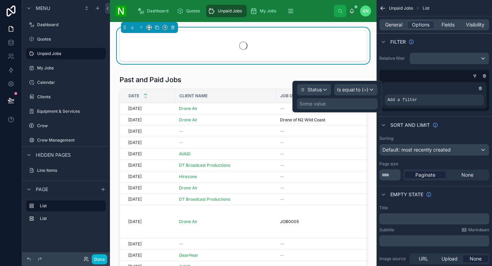
click at [349, 104] on div "Some value" at bounding box center [337, 103] width 81 height 11
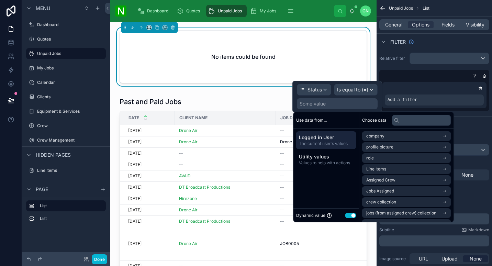
click at [352, 213] on button "Use setting" at bounding box center [350, 215] width 11 height 5
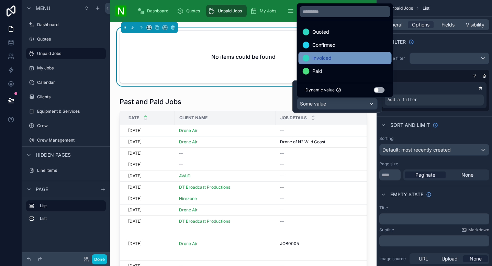
click at [336, 61] on div "Invoiced" at bounding box center [345, 58] width 85 height 8
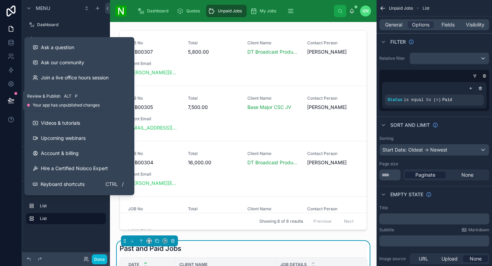
click at [9, 97] on button at bounding box center [10, 100] width 15 height 19
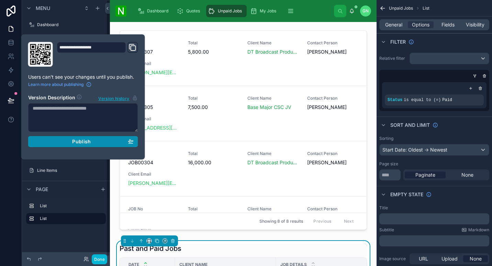
click at [97, 144] on div "Publish" at bounding box center [83, 141] width 101 height 6
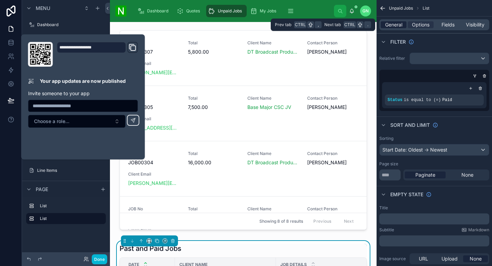
click at [390, 24] on span "General" at bounding box center [393, 24] width 17 height 7
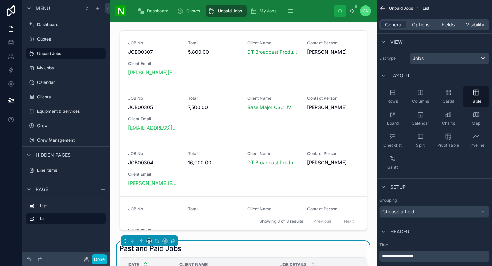
scroll to position [112, 0]
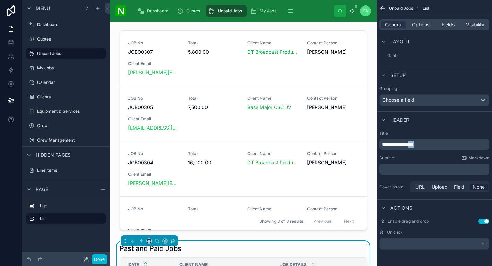
drag, startPoint x: 432, startPoint y: 143, endPoint x: 416, endPoint y: 141, distance: 15.9
click at [416, 141] on p "**********" at bounding box center [435, 144] width 106 height 7
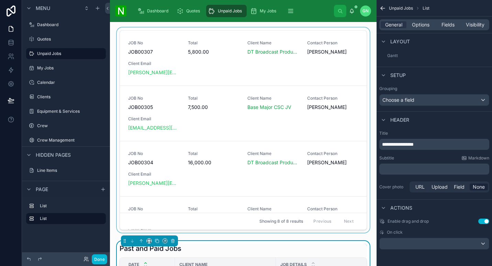
click at [258, 130] on div at bounding box center [243, 131] width 256 height 208
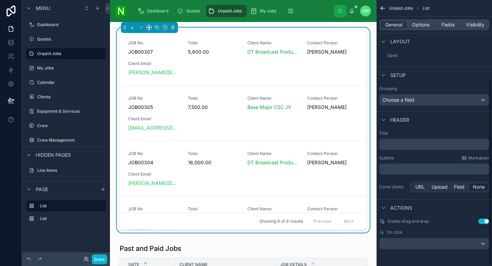
click at [404, 146] on p "﻿" at bounding box center [435, 144] width 106 height 7
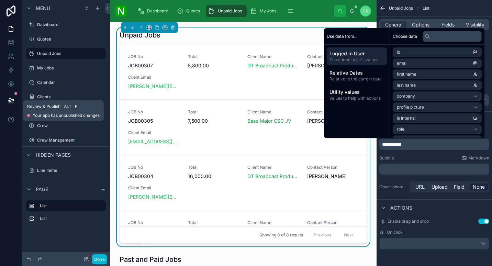
click at [13, 100] on icon at bounding box center [11, 99] width 6 height 3
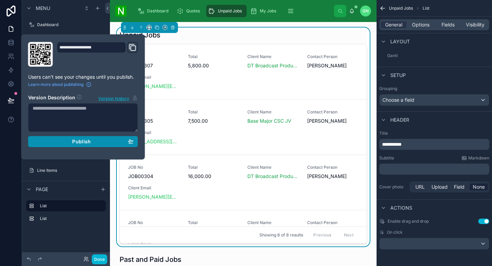
click at [58, 144] on div "Publish" at bounding box center [83, 141] width 101 height 6
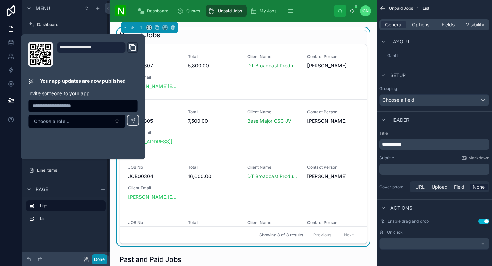
click at [102, 257] on button "Done" at bounding box center [99, 259] width 15 height 10
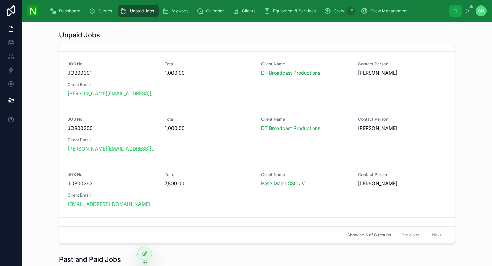
scroll to position [215, 0]
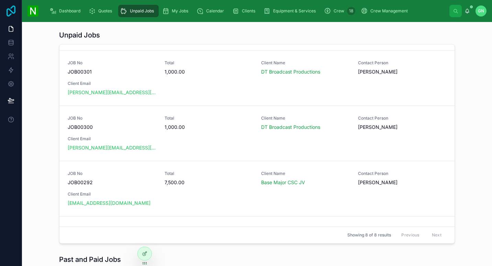
click at [12, 13] on icon at bounding box center [11, 10] width 14 height 11
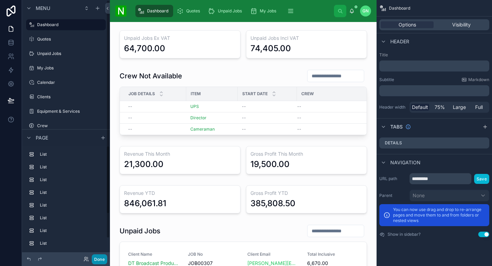
click at [100, 261] on button "Done" at bounding box center [99, 259] width 15 height 10
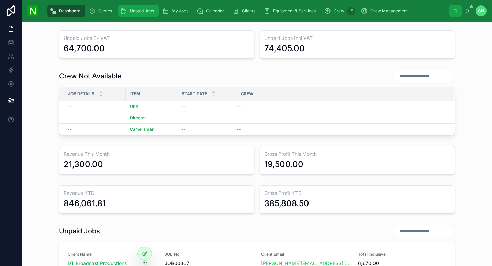
click at [151, 15] on div "Unpaid Jobs" at bounding box center [138, 10] width 36 height 11
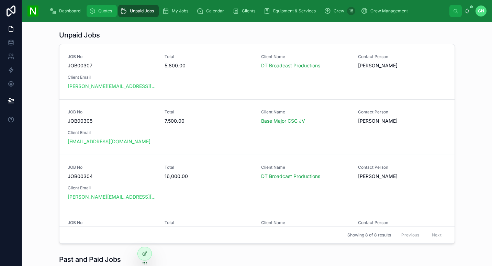
click at [89, 15] on div "Quotes" at bounding box center [102, 10] width 26 height 11
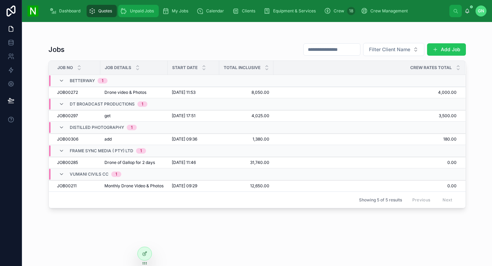
click at [129, 12] on div "Unpaid Jobs" at bounding box center [138, 10] width 36 height 11
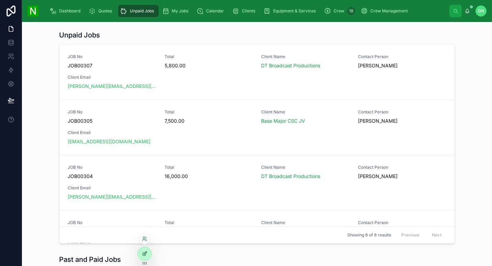
click at [145, 254] on icon at bounding box center [144, 253] width 5 height 5
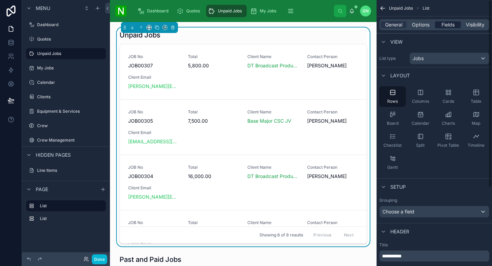
click at [451, 24] on span "Fields" at bounding box center [447, 24] width 13 height 7
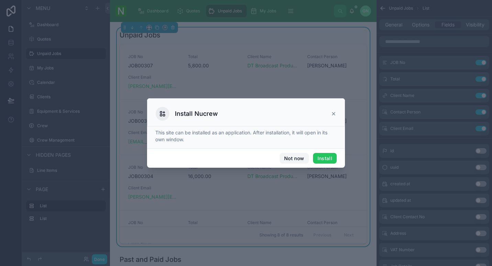
click at [298, 159] on button "Not now" at bounding box center [294, 158] width 29 height 11
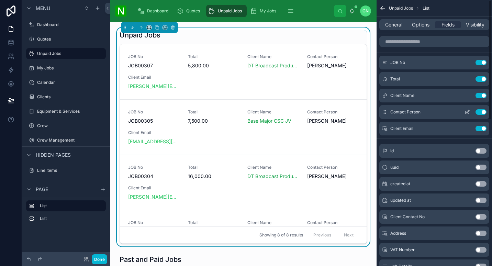
click at [484, 112] on button "Use setting" at bounding box center [481, 111] width 11 height 5
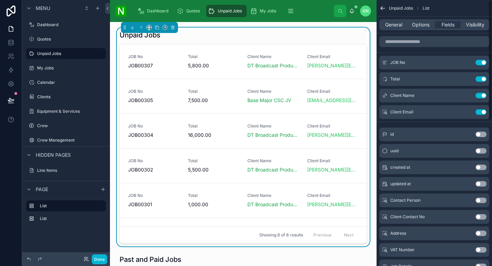
click at [484, 112] on button "Use setting" at bounding box center [481, 111] width 11 height 5
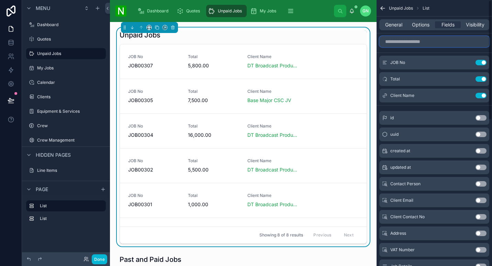
click at [432, 44] on input "scrollable content" at bounding box center [434, 41] width 110 height 11
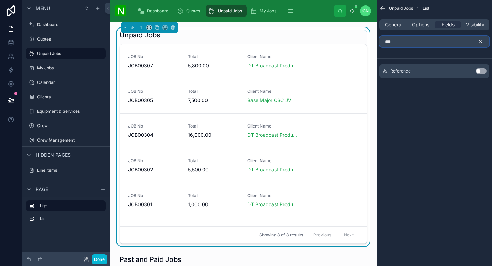
type input "***"
click at [483, 71] on button "Use setting" at bounding box center [481, 70] width 11 height 5
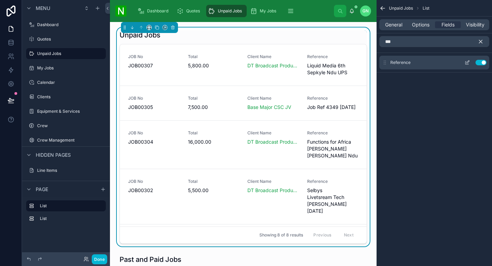
click at [469, 62] on icon "scrollable content" at bounding box center [467, 62] width 5 height 5
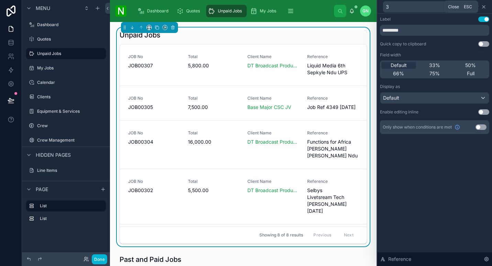
click at [484, 6] on icon at bounding box center [483, 6] width 3 height 3
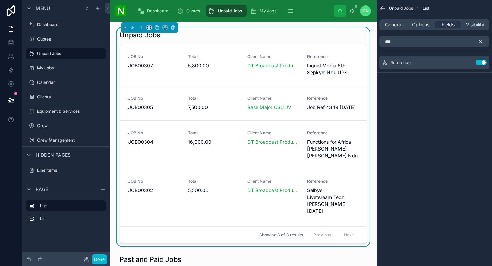
click at [382, 5] on icon "scrollable content" at bounding box center [382, 8] width 7 height 7
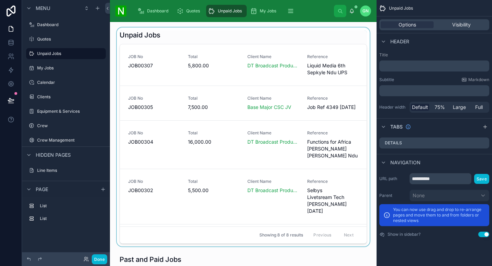
click at [294, 32] on div at bounding box center [243, 136] width 256 height 219
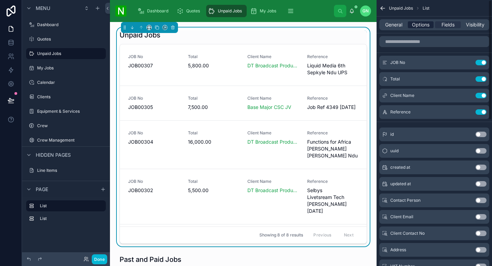
click at [419, 22] on span "Options" at bounding box center [421, 24] width 18 height 7
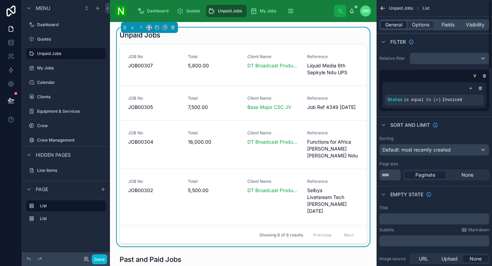
click at [392, 21] on span "General" at bounding box center [393, 24] width 17 height 7
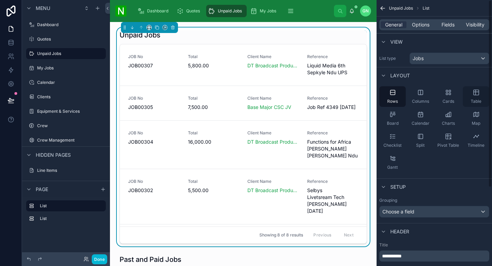
click at [477, 94] on icon "scrollable content" at bounding box center [476, 92] width 7 height 7
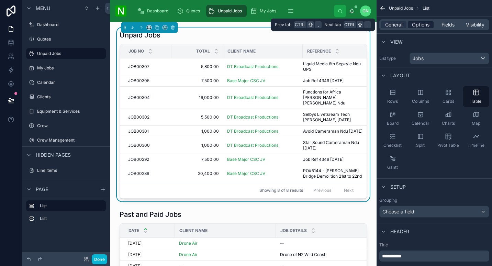
click at [421, 26] on span "Options" at bounding box center [421, 24] width 18 height 7
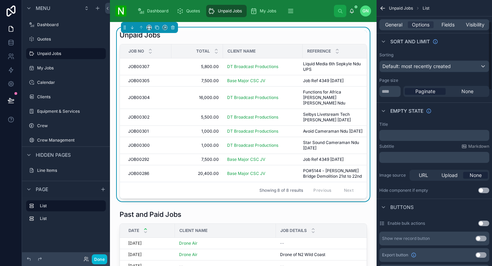
scroll to position [83, 0]
click at [471, 87] on div "Paginate None" at bounding box center [446, 91] width 86 height 11
click at [470, 89] on span "None" at bounding box center [467, 91] width 12 height 7
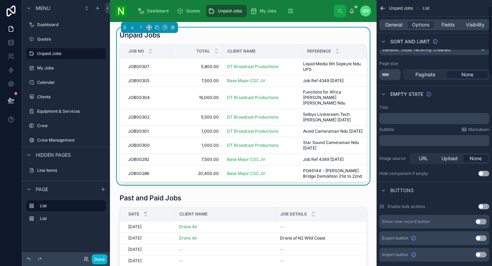
scroll to position [0, 0]
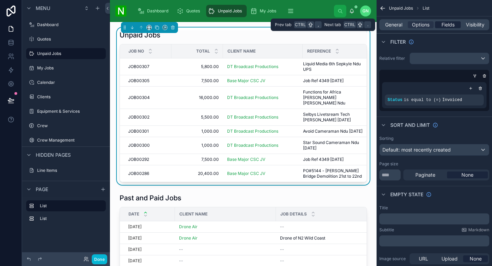
click at [450, 25] on span "Fields" at bounding box center [447, 24] width 13 height 7
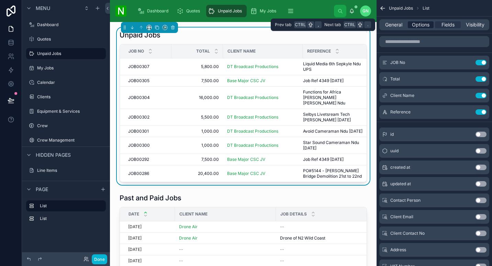
click at [424, 24] on span "Options" at bounding box center [421, 24] width 18 height 7
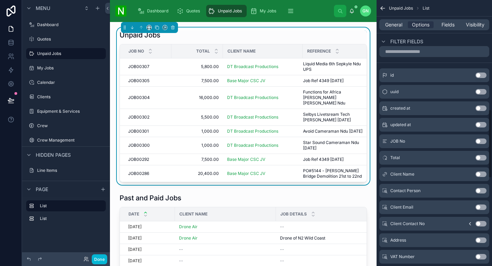
scroll to position [761, 0]
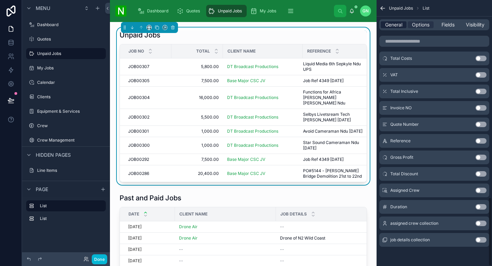
click at [390, 23] on span "General" at bounding box center [393, 24] width 17 height 7
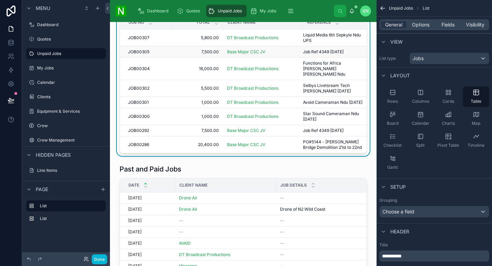
scroll to position [0, 0]
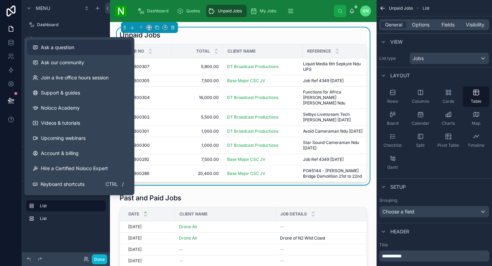
click at [75, 51] on button "Ask a question" at bounding box center [79, 47] width 104 height 15
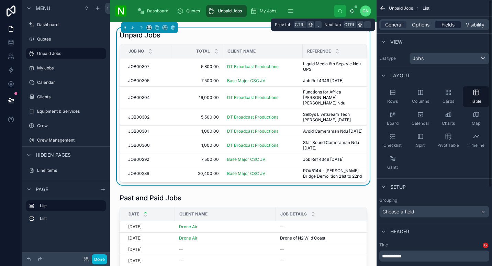
click at [449, 24] on span "Fields" at bounding box center [447, 24] width 13 height 7
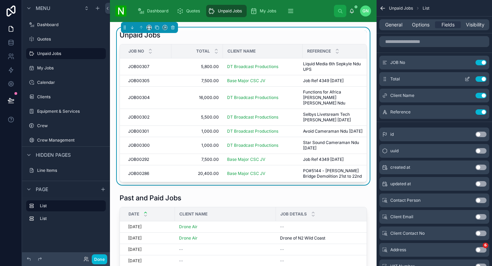
click at [467, 81] on icon "scrollable content" at bounding box center [467, 79] width 3 height 3
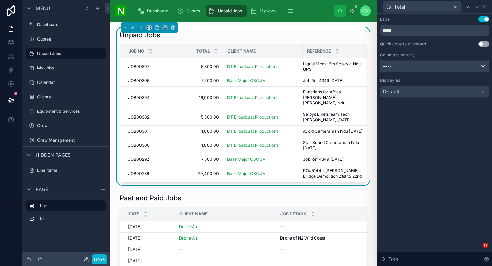
click at [470, 62] on div "----" at bounding box center [434, 66] width 109 height 11
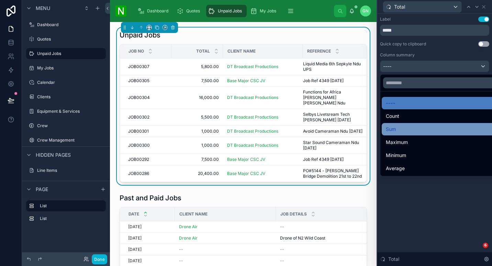
click at [454, 134] on div "Sum" at bounding box center [443, 129] width 122 height 12
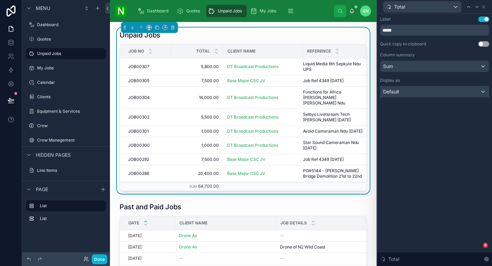
click at [470, 94] on div "Default" at bounding box center [434, 91] width 109 height 11
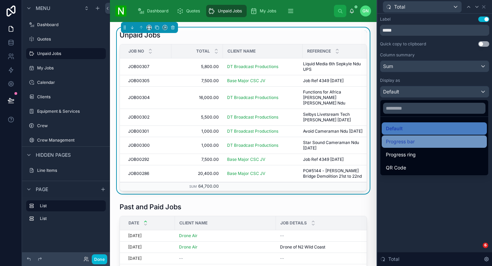
click at [434, 143] on div "Progress bar" at bounding box center [434, 141] width 97 height 8
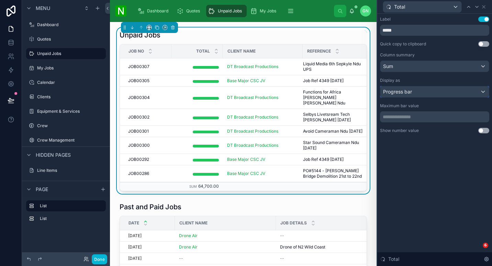
click at [448, 93] on div "Progress bar" at bounding box center [434, 91] width 109 height 11
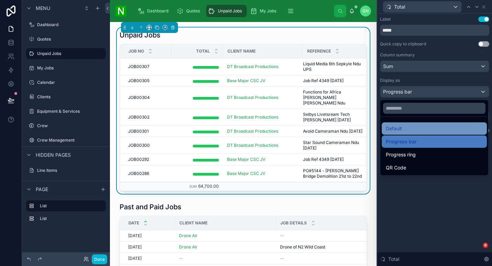
click at [431, 130] on div "Default" at bounding box center [434, 128] width 97 height 8
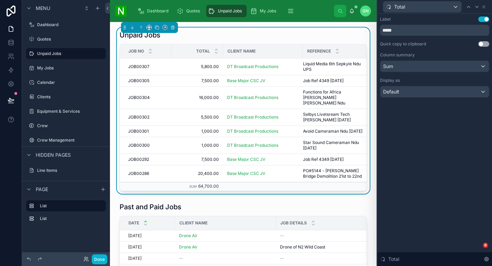
click at [485, 44] on button "Use setting" at bounding box center [483, 43] width 11 height 5
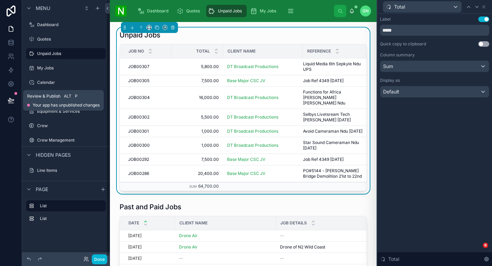
click at [11, 98] on icon at bounding box center [11, 100] width 7 height 7
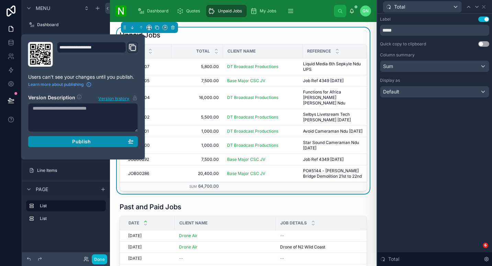
click at [78, 142] on span "Publish" at bounding box center [81, 141] width 19 height 6
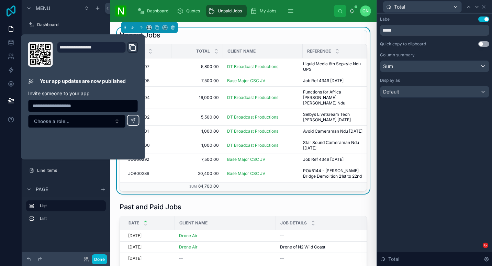
click at [7, 13] on icon at bounding box center [11, 10] width 9 height 11
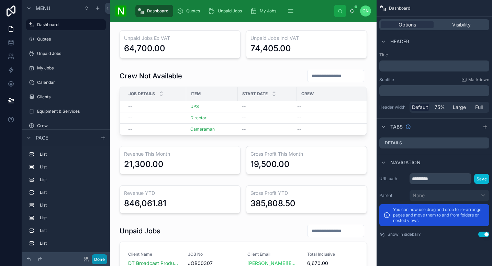
click at [102, 261] on button "Done" at bounding box center [99, 259] width 15 height 10
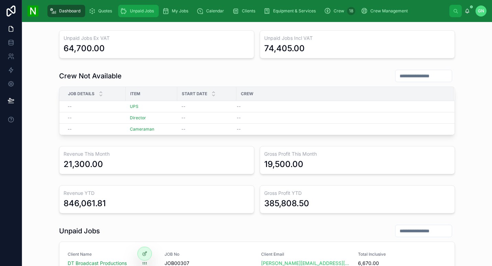
click at [137, 15] on div "Unpaid Jobs" at bounding box center [138, 10] width 36 height 11
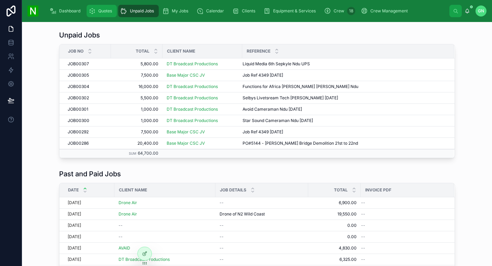
click at [106, 16] on div "Quotes" at bounding box center [102, 10] width 26 height 11
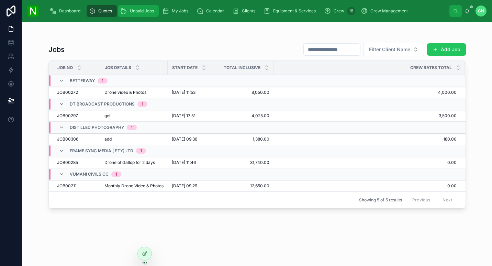
click at [137, 8] on span "Unpaid Jobs" at bounding box center [142, 10] width 24 height 5
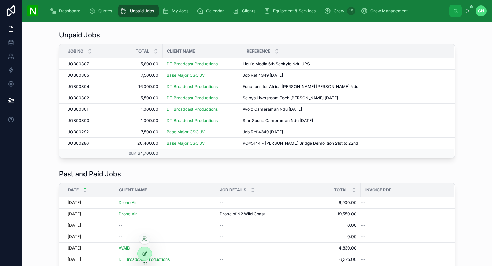
click at [146, 255] on icon at bounding box center [144, 253] width 5 height 5
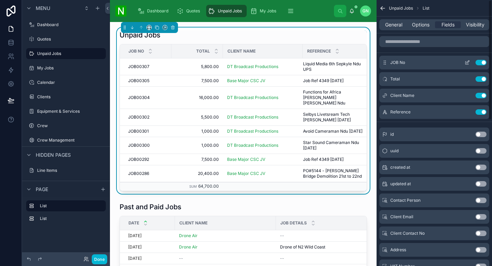
click at [481, 62] on button "Use setting" at bounding box center [481, 62] width 11 height 5
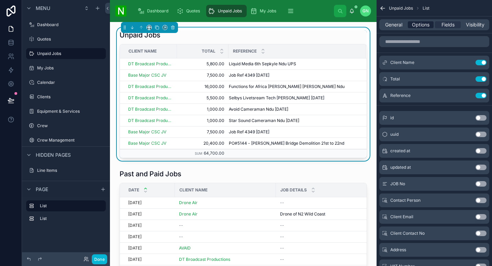
click at [423, 23] on span "Options" at bounding box center [421, 24] width 18 height 7
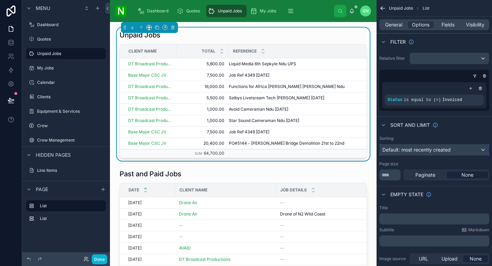
click at [407, 151] on span "Default: most recently created" at bounding box center [416, 150] width 68 height 6
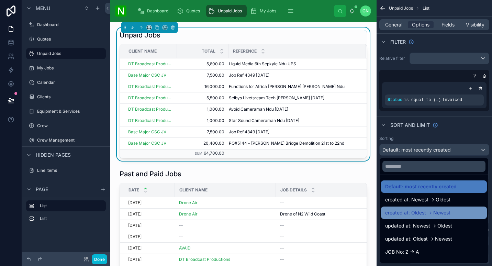
click at [449, 215] on span "created at: Oldest -> Newest" at bounding box center [417, 213] width 65 height 8
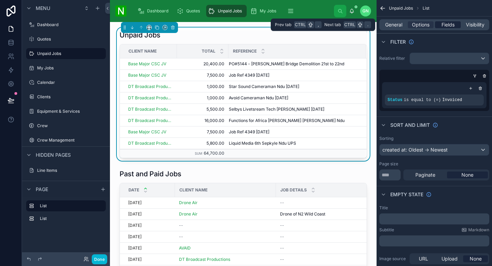
click at [448, 24] on span "Fields" at bounding box center [447, 24] width 13 height 7
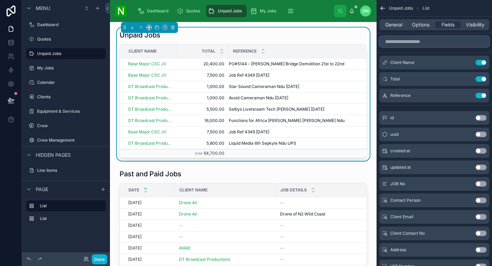
click at [437, 42] on input "scrollable content" at bounding box center [434, 41] width 110 height 11
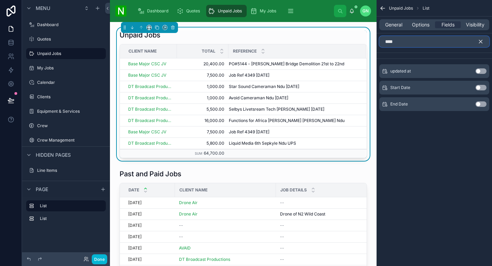
type input "****"
click at [481, 87] on button "Use setting" at bounding box center [481, 87] width 11 height 5
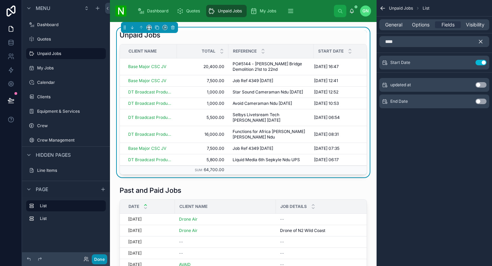
click at [101, 260] on button "Done" at bounding box center [99, 259] width 15 height 10
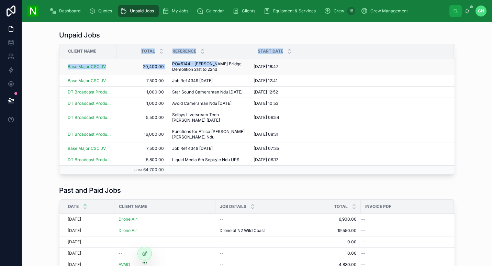
drag, startPoint x: 114, startPoint y: 52, endPoint x: 208, endPoint y: 60, distance: 94.6
click at [208, 60] on table "Client Name Total Reference Start Date Base Major CSC JV 20,400.00 20,400.00 PO…" at bounding box center [256, 109] width 395 height 130
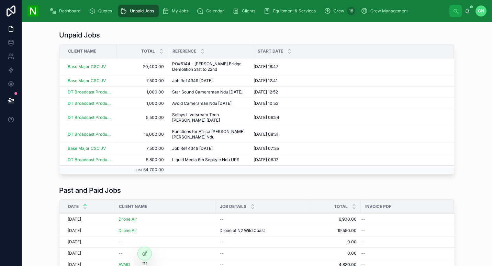
drag, startPoint x: 208, startPoint y: 60, endPoint x: 144, endPoint y: 30, distance: 71.2
click at [144, 30] on div "Unpaid Jobs Client Name Total Reference Start Date Base Major CSC JV 20,400.00 …" at bounding box center [256, 102] width 459 height 150
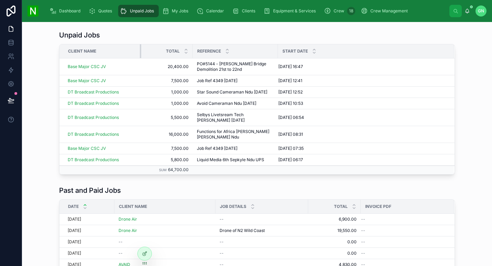
drag, startPoint x: 114, startPoint y: 49, endPoint x: 144, endPoint y: 56, distance: 31.3
click at [144, 56] on tr "Client Name Total Reference Start Date" at bounding box center [256, 51] width 395 height 14
click at [146, 252] on icon at bounding box center [145, 252] width 3 height 3
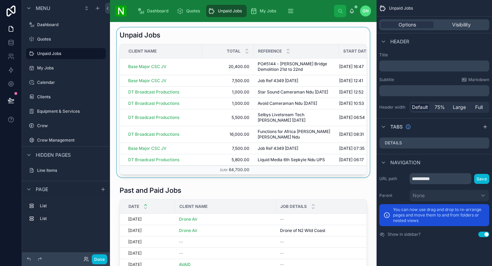
click at [333, 33] on div at bounding box center [243, 102] width 256 height 150
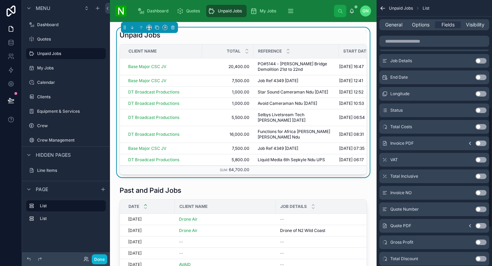
scroll to position [239, 0]
click at [482, 159] on button "Use setting" at bounding box center [481, 159] width 11 height 5
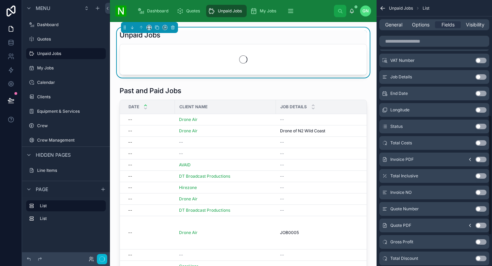
scroll to position [255, 0]
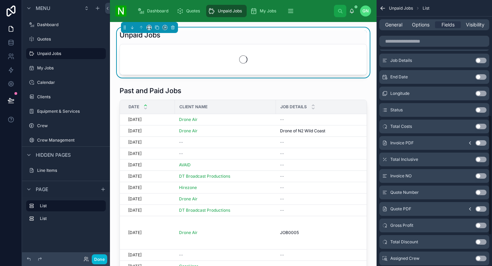
click at [482, 160] on button "Use setting" at bounding box center [481, 159] width 11 height 5
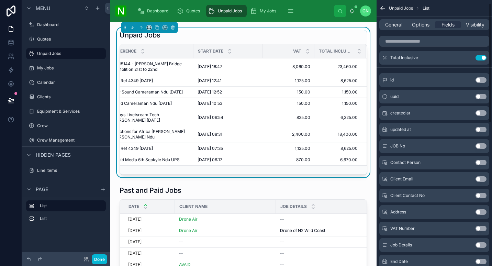
scroll to position [0, 0]
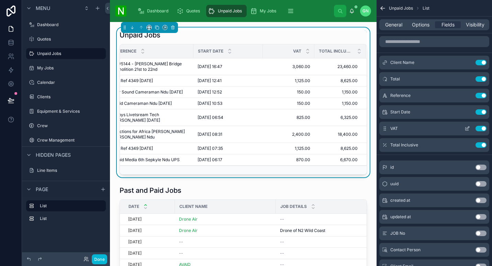
click at [484, 127] on button "Use setting" at bounding box center [481, 128] width 11 height 5
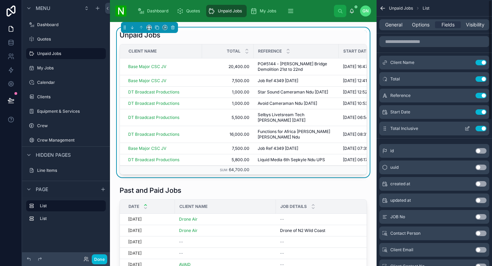
click at [466, 127] on icon "scrollable content" at bounding box center [467, 128] width 5 height 5
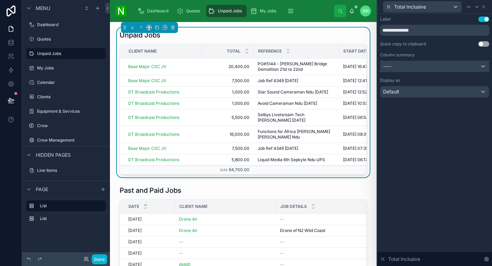
click at [443, 67] on div "----" at bounding box center [434, 66] width 109 height 11
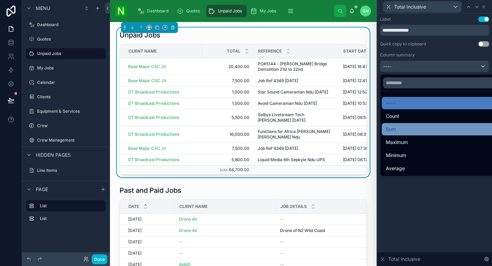
click at [420, 130] on div "Sum" at bounding box center [442, 129] width 113 height 8
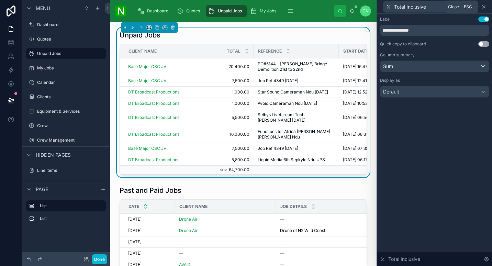
click at [484, 8] on icon at bounding box center [483, 6] width 5 height 5
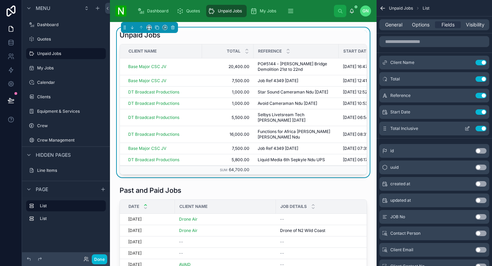
click at [385, 127] on icon "scrollable content" at bounding box center [385, 127] width 0 height 0
click at [97, 257] on button "Done" at bounding box center [99, 259] width 15 height 10
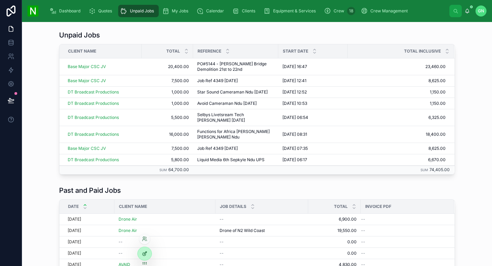
click at [141, 256] on div at bounding box center [145, 253] width 14 height 13
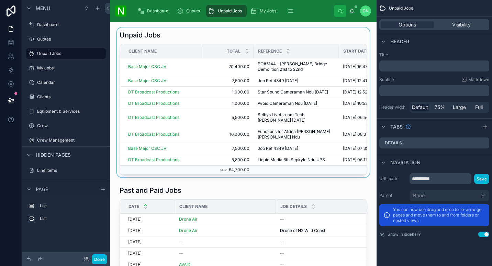
click at [294, 37] on div at bounding box center [243, 102] width 256 height 150
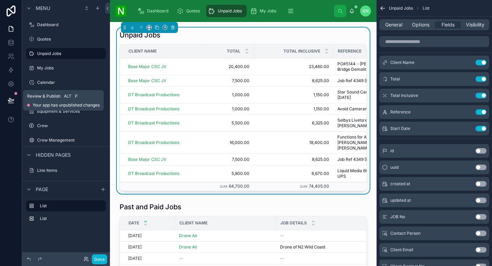
click at [9, 99] on icon at bounding box center [11, 100] width 7 height 7
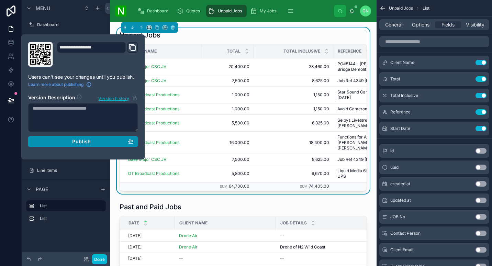
click at [59, 143] on div "Publish" at bounding box center [83, 141] width 101 height 6
